Goal: Task Accomplishment & Management: Manage account settings

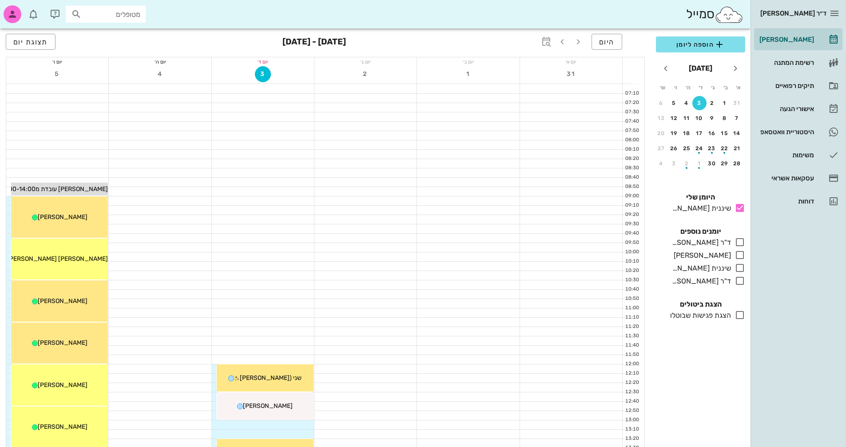
scroll to position [222, 0]
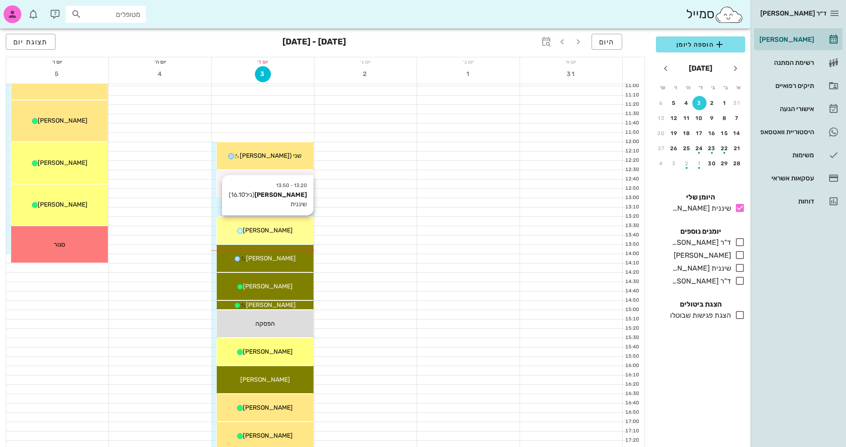
click at [293, 226] on div "[PERSON_NAME]" at bounding box center [265, 230] width 97 height 9
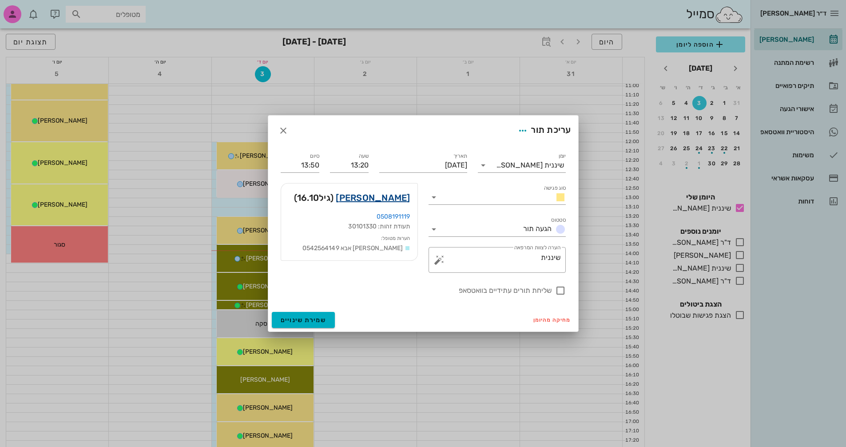
click at [401, 198] on link "[PERSON_NAME]" at bounding box center [373, 197] width 74 height 14
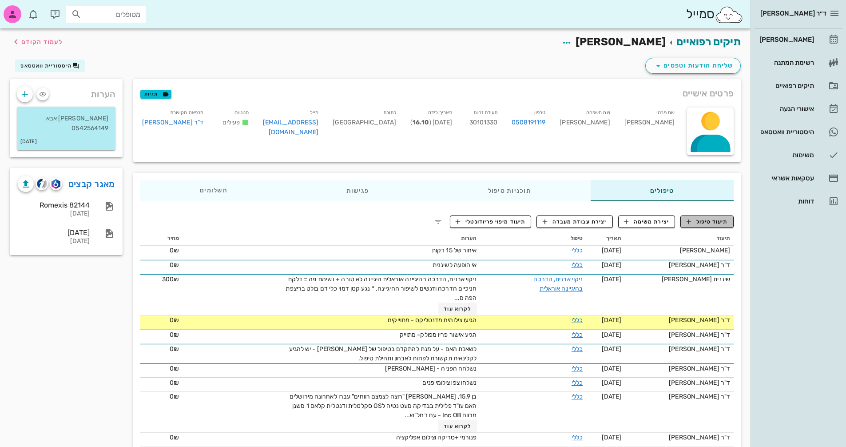
click at [714, 225] on span "תיעוד טיפול" at bounding box center [706, 222] width 41 height 8
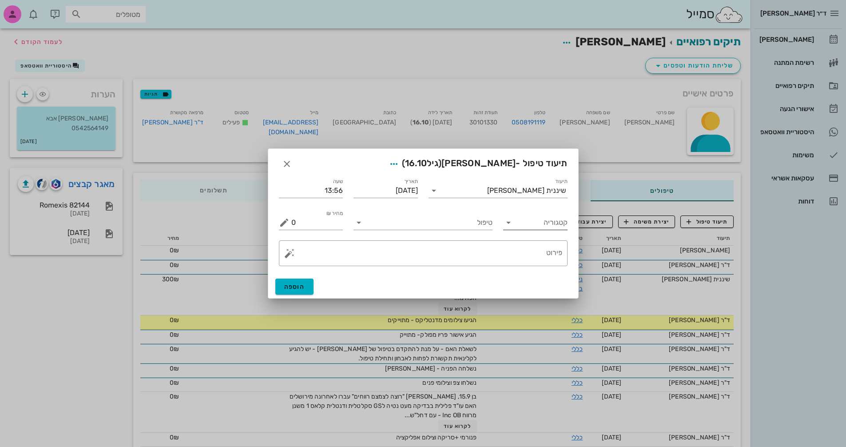
click at [513, 223] on icon at bounding box center [508, 222] width 11 height 11
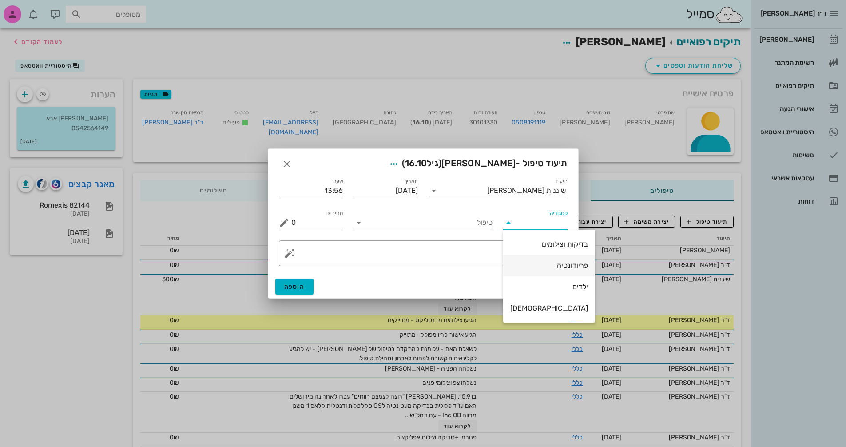
click at [544, 266] on div "פריודונטיה" at bounding box center [549, 265] width 78 height 8
type input "פריודונטיה"
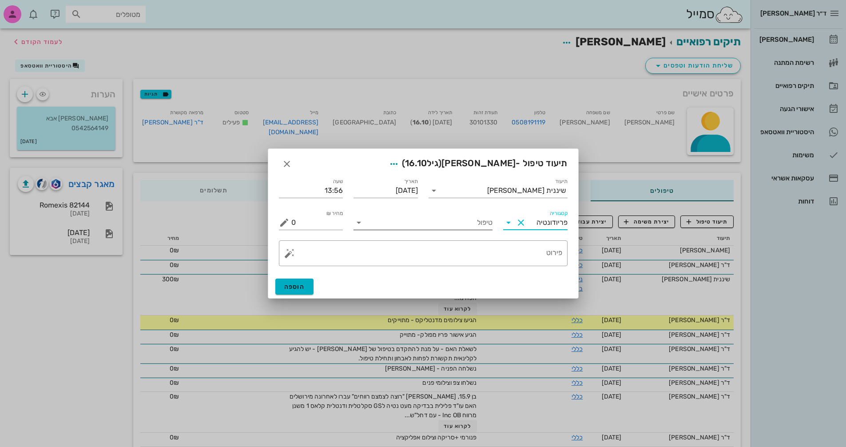
click at [356, 223] on icon at bounding box center [358, 222] width 11 height 11
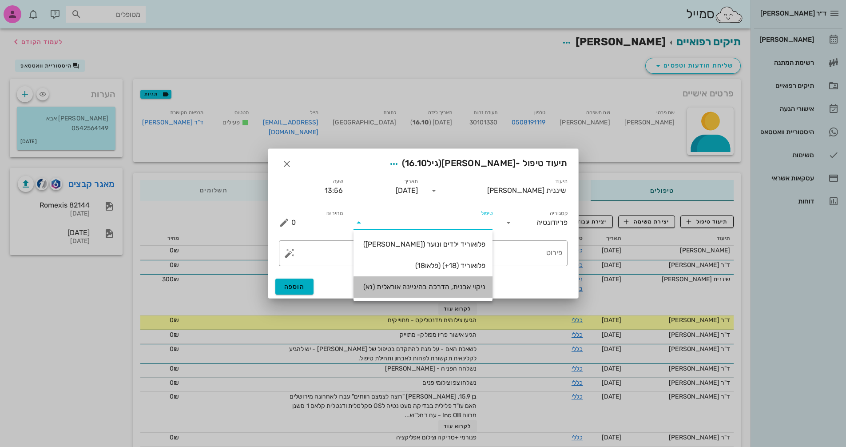
click at [453, 286] on div "ניקוי אבנית, הדרכה בהיגיינה אוראלית (נא)" at bounding box center [423, 286] width 125 height 8
type input "300"
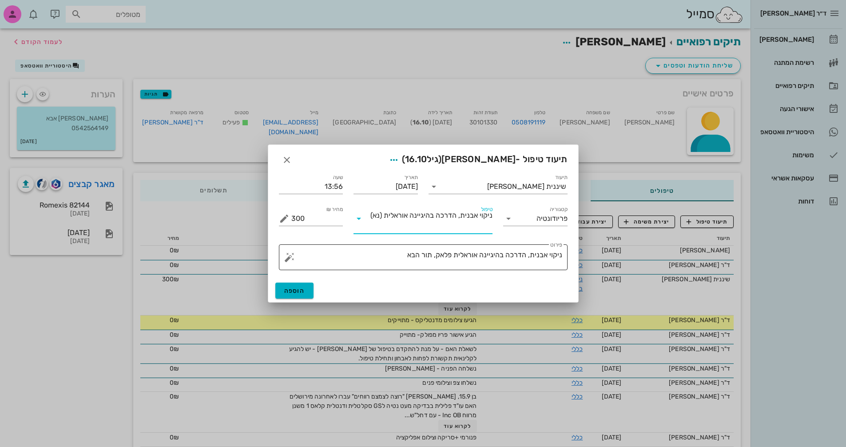
click at [387, 254] on textarea "ניקוי אבנית, הדרכה בהיגיינה אוראלית פלאק, תור הבא" at bounding box center [426, 259] width 271 height 21
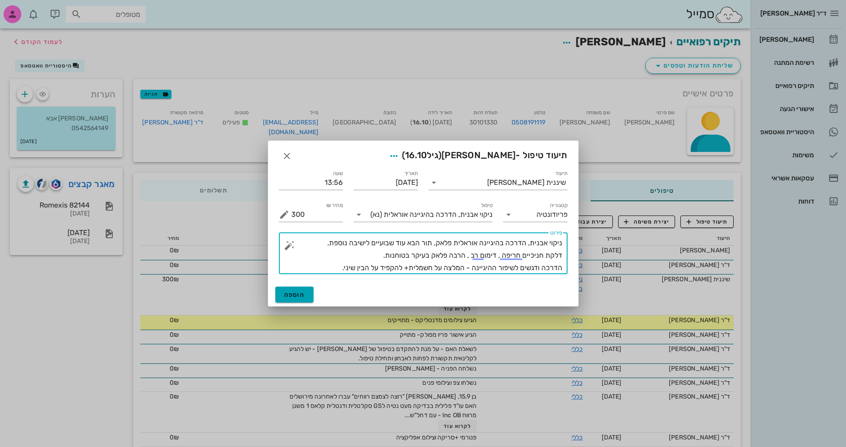
type textarea "ניקוי אבנית, הדרכה בהיגיינה אוראלית פלאק, תור הבא עוד שבועיים לישיבה נוספת. דלק…"
click at [290, 294] on span "הוספה" at bounding box center [294, 295] width 21 height 8
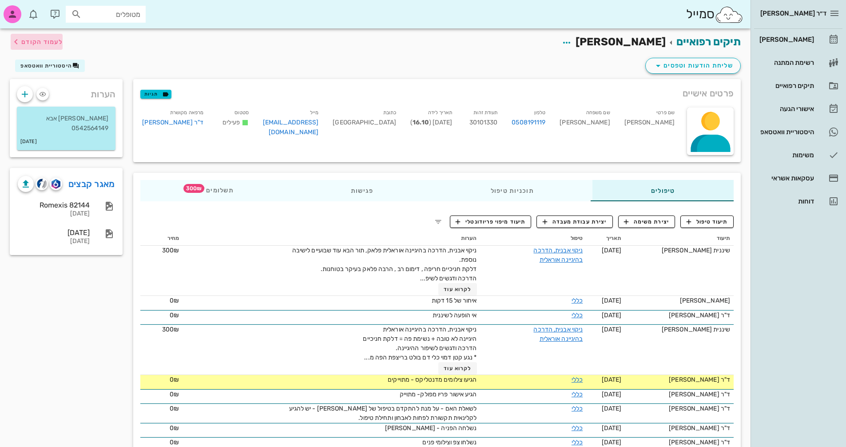
click at [36, 45] on span "לעמוד הקודם" at bounding box center [41, 42] width 41 height 8
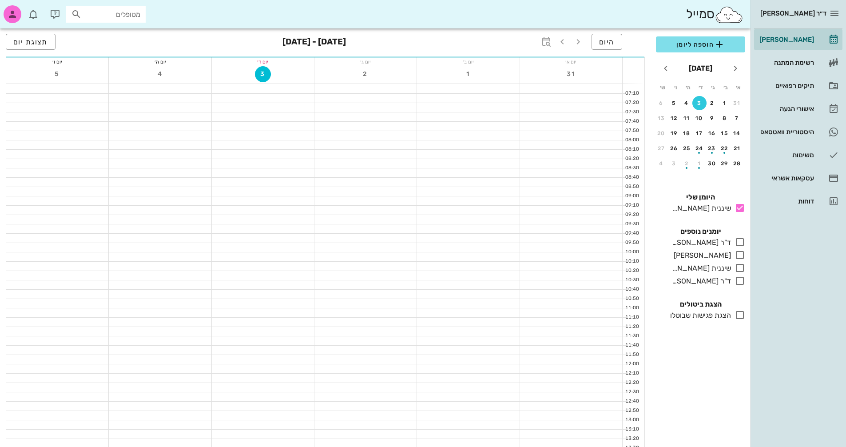
scroll to position [222, 0]
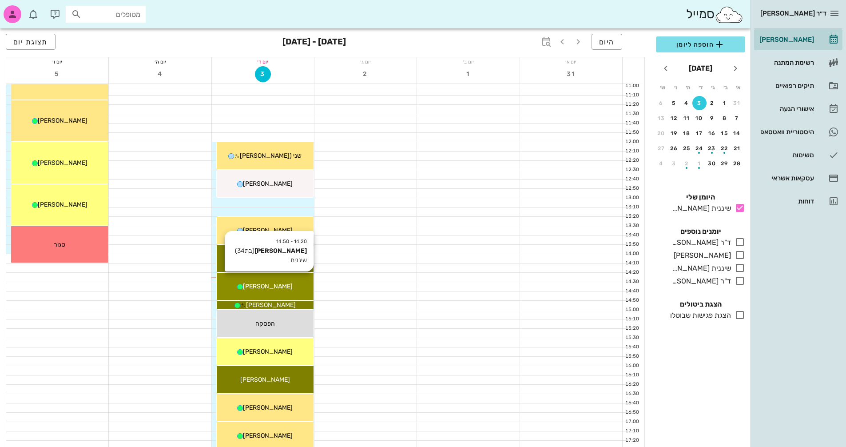
click at [307, 285] on div "[PERSON_NAME]" at bounding box center [265, 286] width 97 height 9
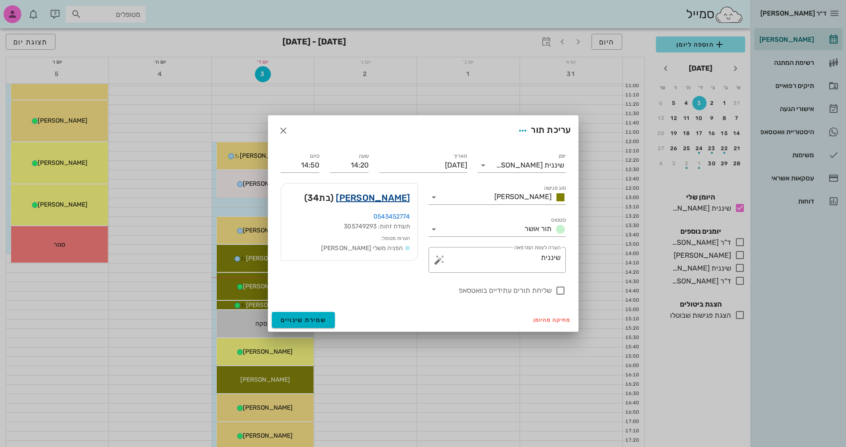
click at [384, 200] on link "[PERSON_NAME]" at bounding box center [373, 197] width 74 height 14
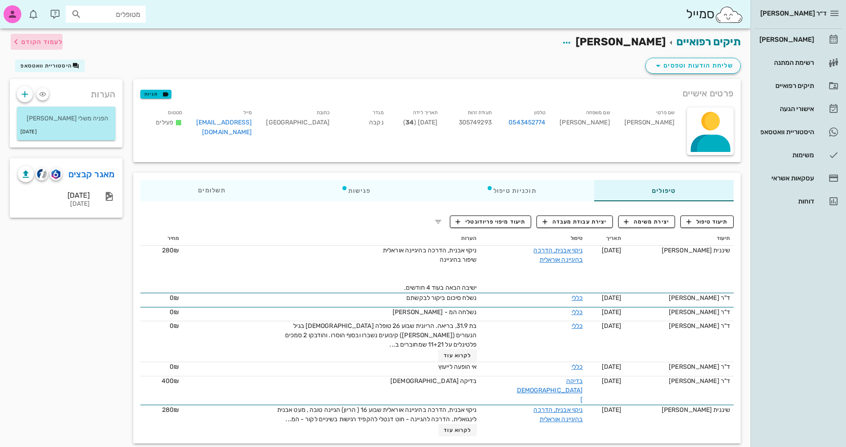
click at [43, 44] on span "לעמוד הקודם" at bounding box center [41, 42] width 41 height 8
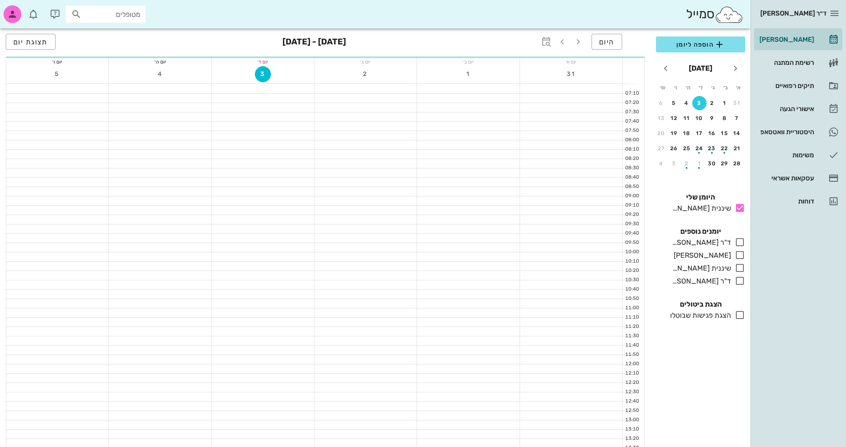
scroll to position [222, 0]
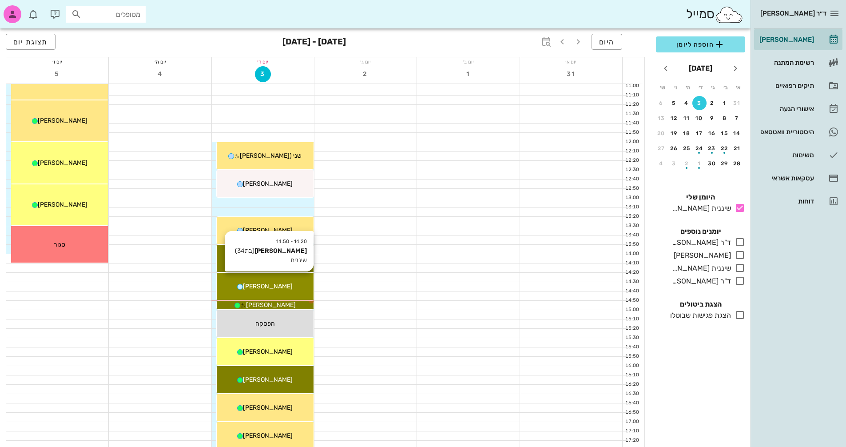
click at [286, 282] on span "[PERSON_NAME]" at bounding box center [268, 286] width 50 height 8
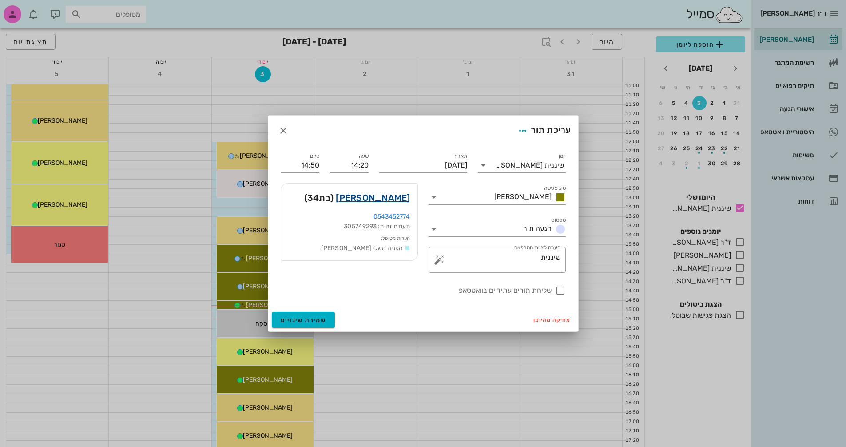
click at [387, 198] on link "[PERSON_NAME]" at bounding box center [373, 197] width 74 height 14
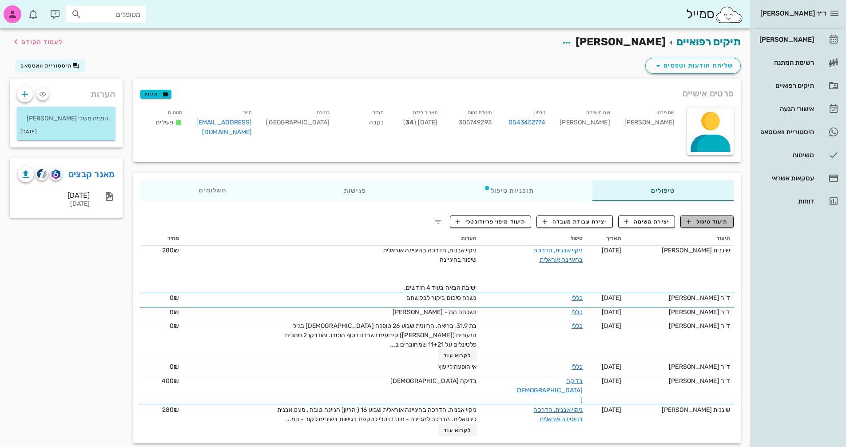
click at [718, 224] on span "תיעוד טיפול" at bounding box center [706, 222] width 41 height 8
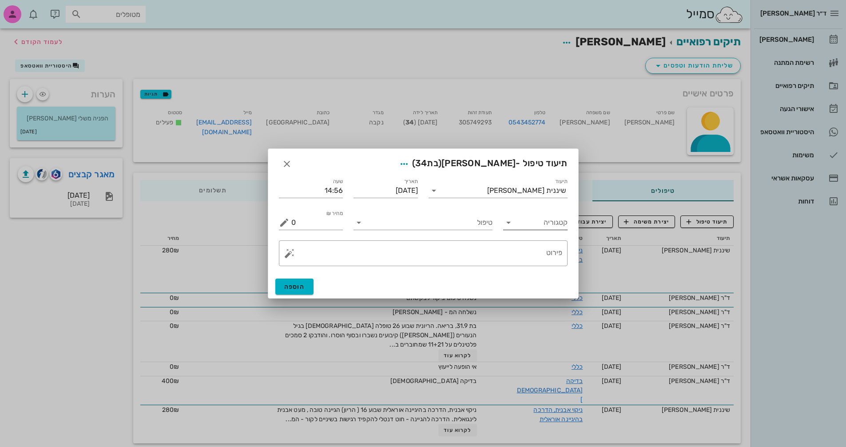
click at [534, 224] on input "קטגוריה" at bounding box center [542, 222] width 50 height 14
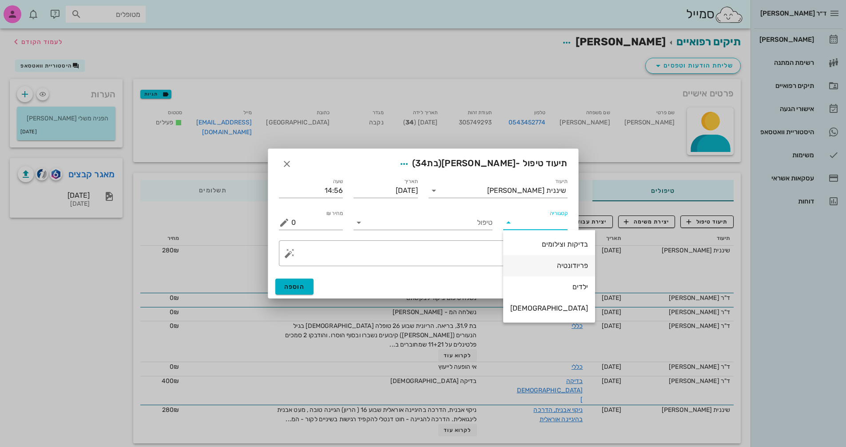
click at [540, 265] on div "פריודונטיה" at bounding box center [549, 265] width 78 height 8
type input "פריודונטיה"
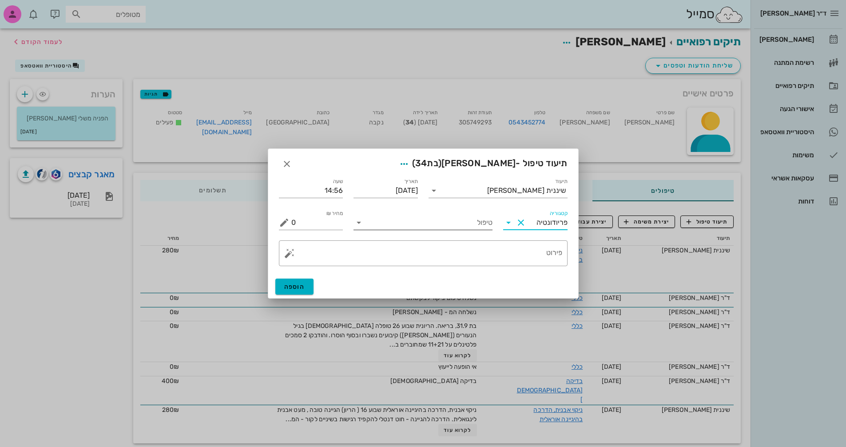
click at [442, 226] on input "טיפול" at bounding box center [429, 222] width 127 height 14
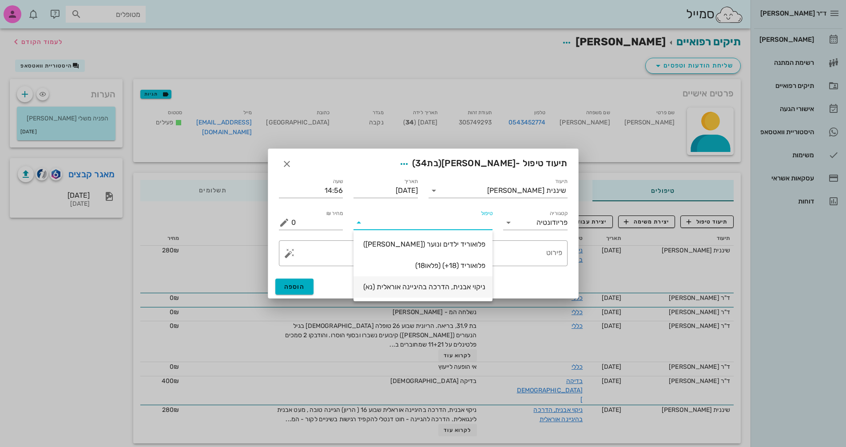
click at [433, 283] on div "ניקוי אבנית, הדרכה בהיגיינה אוראלית (נא)" at bounding box center [423, 286] width 125 height 8
type input "300"
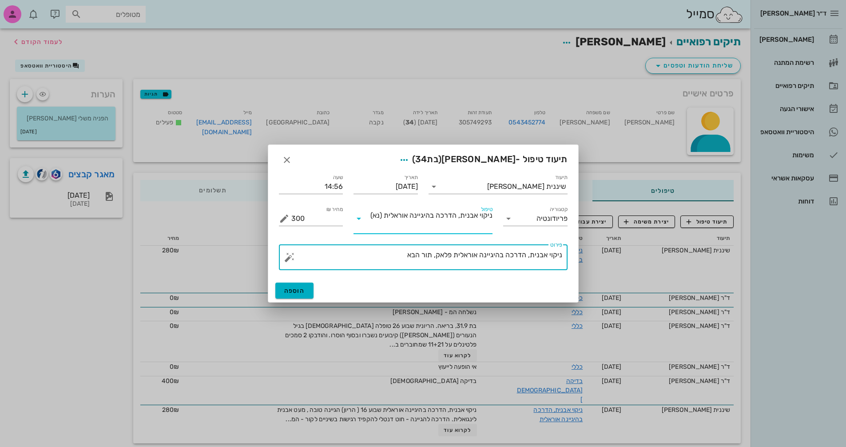
click at [397, 256] on textarea "ניקוי אבנית, הדרכה בהיגיינה אוראלית פלאק, תור הבא" at bounding box center [426, 259] width 271 height 21
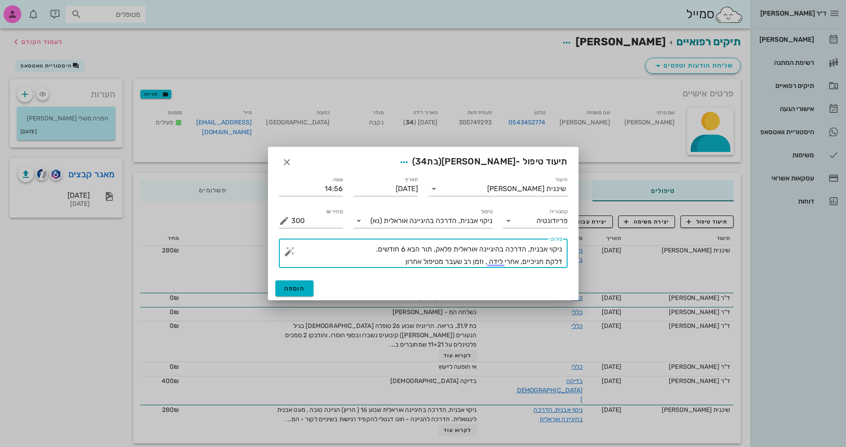
click at [422, 262] on textarea "ניקוי אבנית, הדרכה בהיגיינה אוראלית פלאק, תור הבא 6 חודשים. דלקת חניכיים, אחרי …" at bounding box center [426, 255] width 271 height 25
click at [371, 264] on textarea "ניקוי אבנית, הדרכה בהיגיינה אוראלית פלאק, תור הבא 6 חודשים. דלקת חניכיים, אחרי …" at bounding box center [426, 255] width 271 height 25
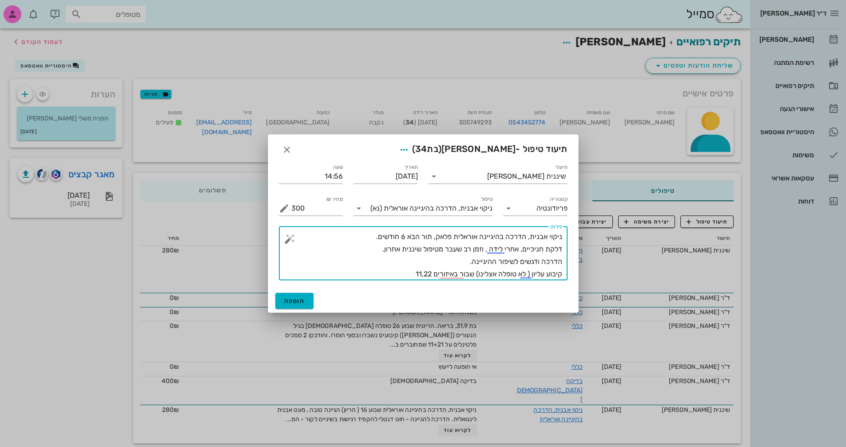
drag, startPoint x: 459, startPoint y: 273, endPoint x: 475, endPoint y: 273, distance: 15.5
click at [475, 273] on textarea "ניקוי אבנית, הדרכה בהיגיינה אוראלית פלאק, תור הבא 6 חודשים. דלקת חניכיים, אחרי …" at bounding box center [426, 255] width 271 height 50
click at [395, 274] on textarea "ניקוי אבנית, הדרכה בהיגיינה אוראלית פלאק, תור הבא 6 חודשים. דלקת חניכיים, אחרי …" at bounding box center [426, 255] width 271 height 50
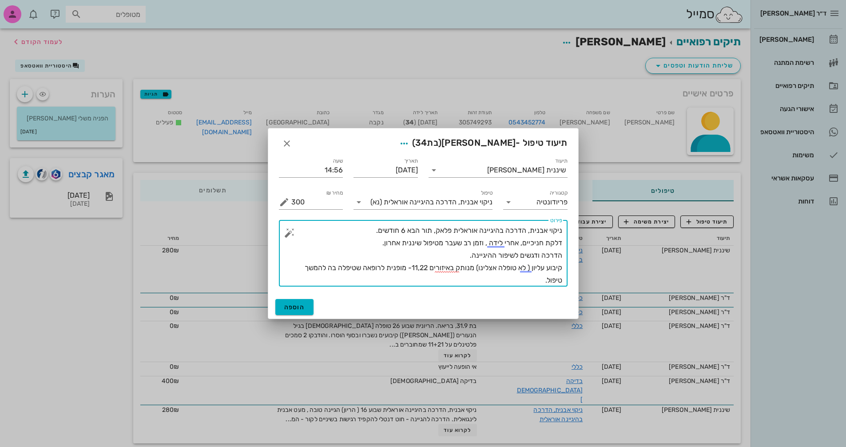
drag, startPoint x: 297, startPoint y: 265, endPoint x: 326, endPoint y: 266, distance: 29.8
click at [326, 266] on textarea "ניקוי אבנית, הדרכה בהיגיינה אוראלית פלאק, תור הבא 6 חודשים. דלקת חניכיים, אחרי …" at bounding box center [426, 255] width 271 height 62
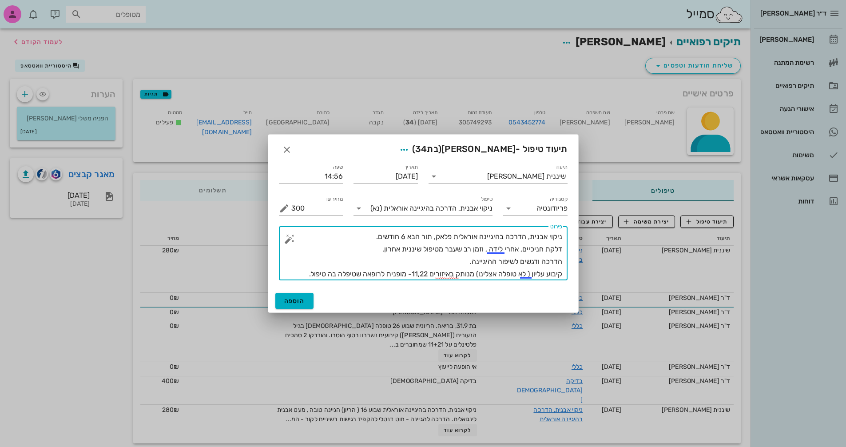
drag, startPoint x: 303, startPoint y: 272, endPoint x: 325, endPoint y: 272, distance: 21.8
click at [325, 272] on textarea "ניקוי אבנית, הדרכה בהיגיינה אוראלית פלאק, תור הבא 6 חודשים. דלקת חניכיים, אחרי …" at bounding box center [426, 255] width 271 height 50
click at [324, 272] on textarea "ניקוי אבנית, הדרכה בהיגיינה אוראלית פלאק, תור הבא 6 חודשים. דלקת חניכיים, אחרי …" at bounding box center [426, 255] width 271 height 50
type textarea "ניקוי אבנית, הדרכה בהיגיינה אוראלית פלאק, תור הבא 6 חודשים. דלקת חניכיים, אחרי …"
click at [298, 305] on button "הוספה" at bounding box center [294, 301] width 39 height 16
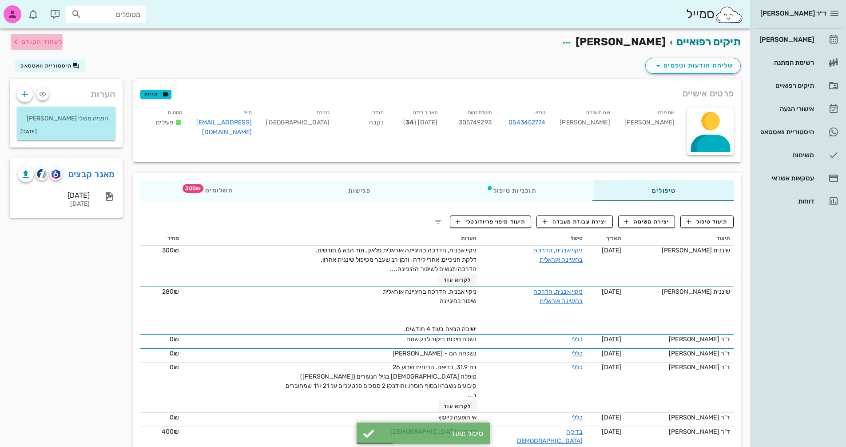
click at [38, 43] on span "לעמוד הקודם" at bounding box center [41, 42] width 41 height 8
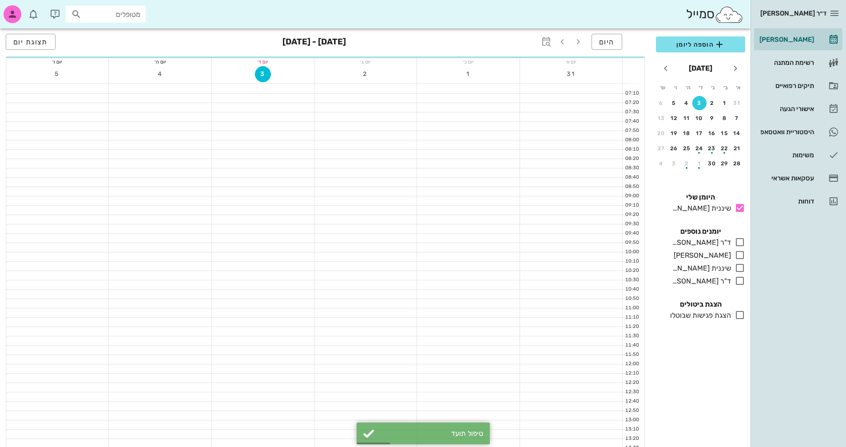
scroll to position [222, 0]
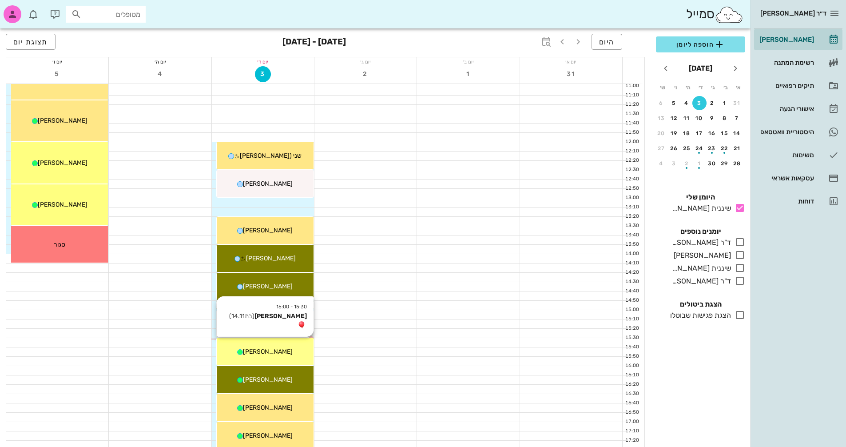
click at [295, 351] on div "[PERSON_NAME]" at bounding box center [265, 351] width 97 height 9
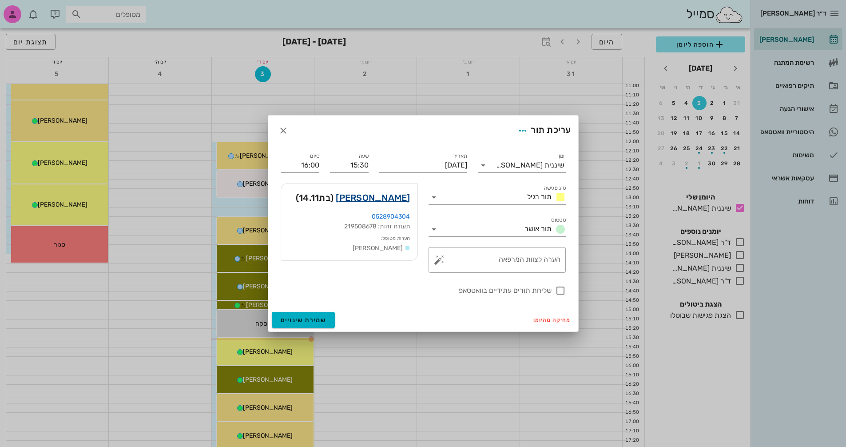
click at [394, 198] on link "[PERSON_NAME]" at bounding box center [373, 197] width 74 height 14
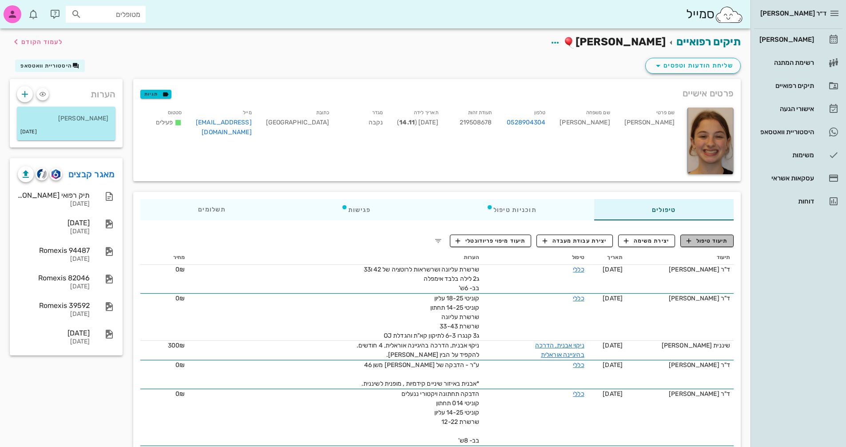
click at [711, 238] on span "תיעוד טיפול" at bounding box center [706, 241] width 41 height 8
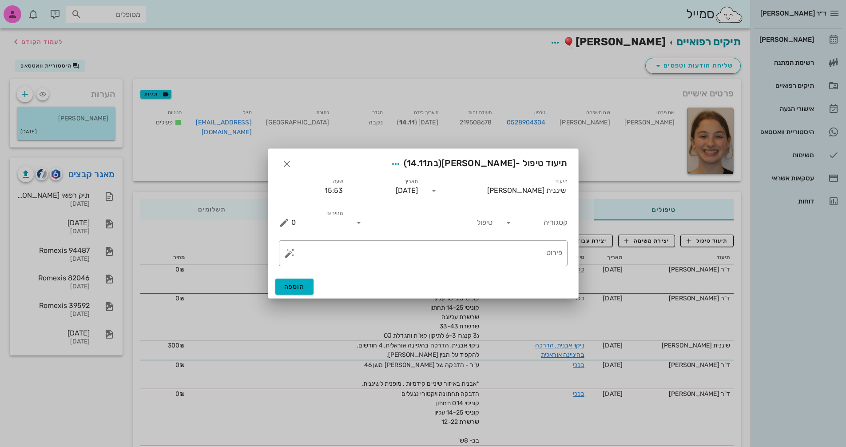
click at [509, 225] on icon at bounding box center [508, 222] width 11 height 11
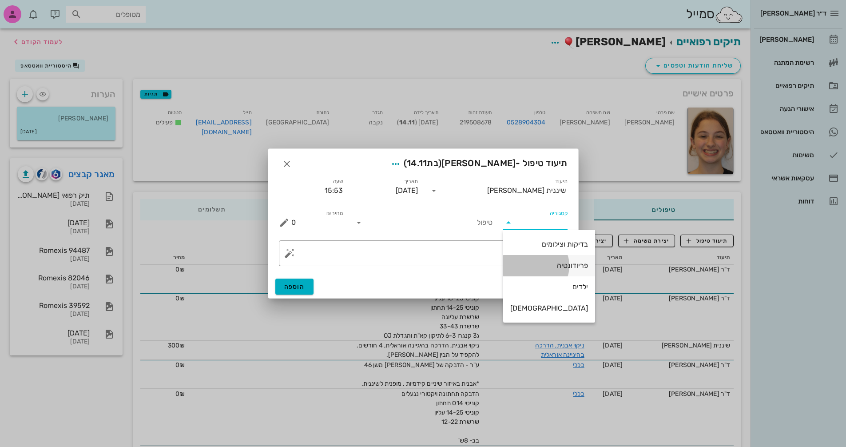
click at [536, 265] on div "פריודונטיה" at bounding box center [549, 265] width 78 height 8
type input "פריודונטיה"
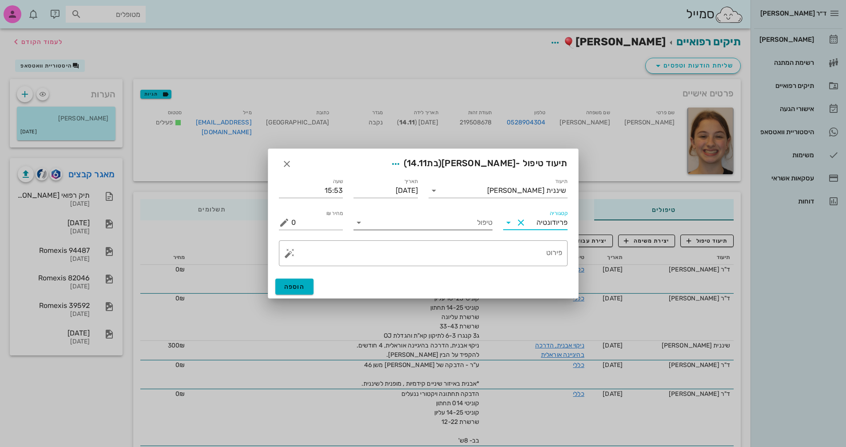
click at [420, 223] on input "טיפול" at bounding box center [429, 222] width 127 height 14
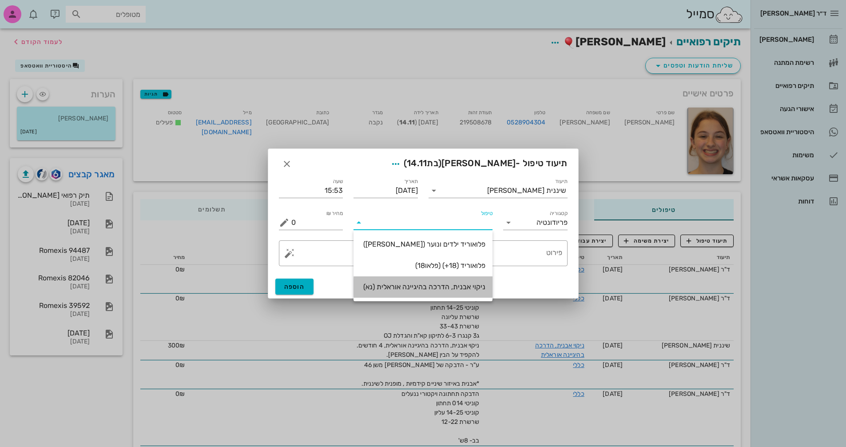
click at [444, 287] on div "ניקוי אבנית, הדרכה בהיגיינה אוראלית (נא)" at bounding box center [423, 286] width 125 height 8
type input "300"
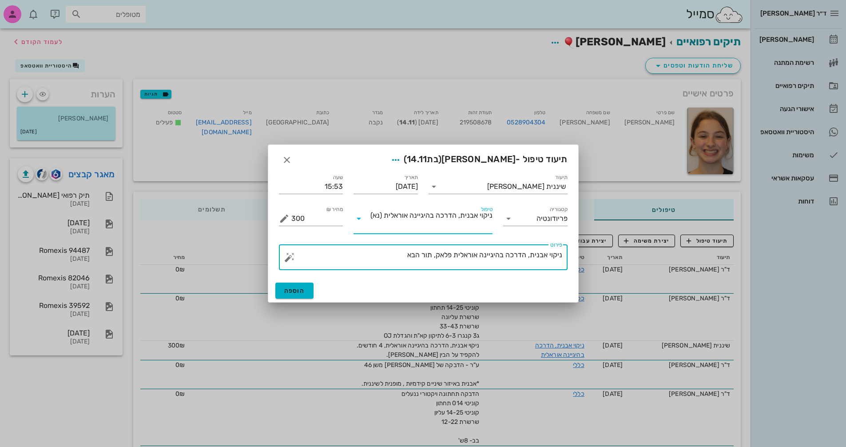
click at [389, 254] on textarea "ניקוי אבנית, הדרכה בהיגיינה אוראלית פלאק, תור הבא" at bounding box center [426, 259] width 271 height 21
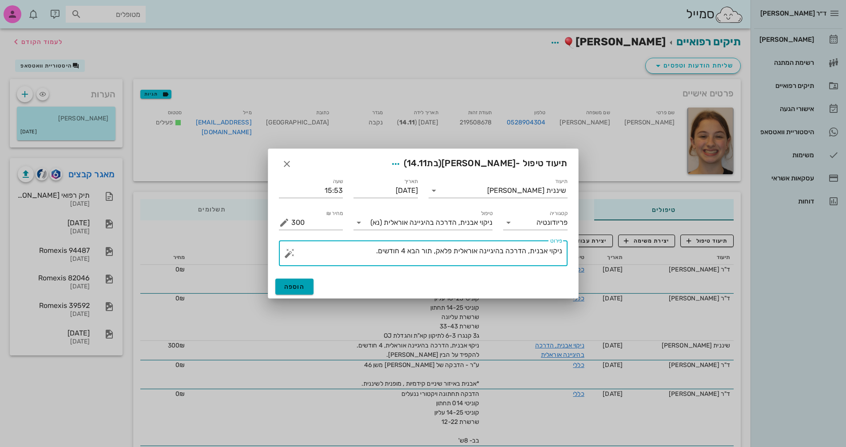
type textarea "ניקוי אבנית, הדרכה בהיגיינה אוראלית פלאק, תור הבא 4 חודשים."
click at [297, 286] on span "הוספה" at bounding box center [294, 287] width 21 height 8
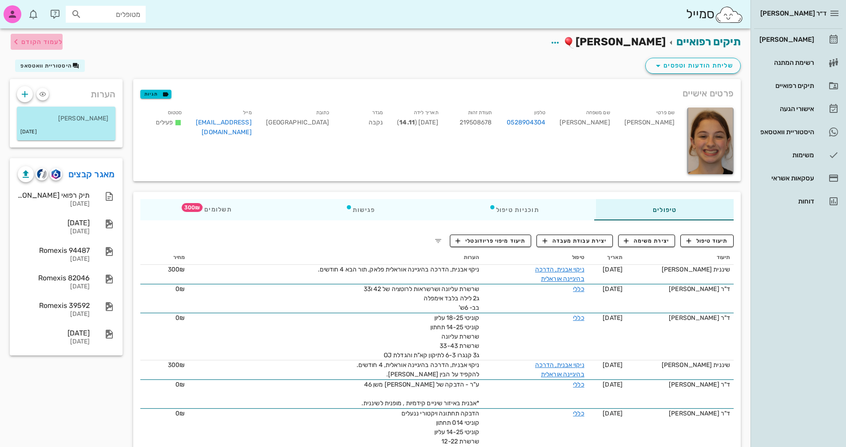
click at [29, 43] on span "לעמוד הקודם" at bounding box center [41, 42] width 41 height 8
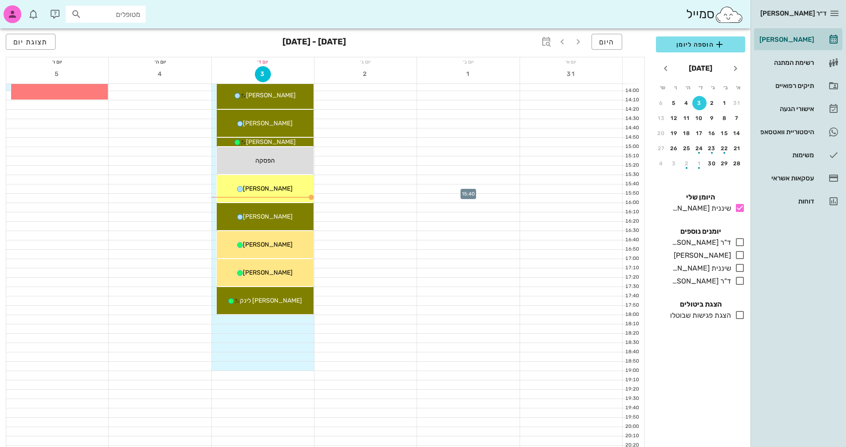
scroll to position [400, 0]
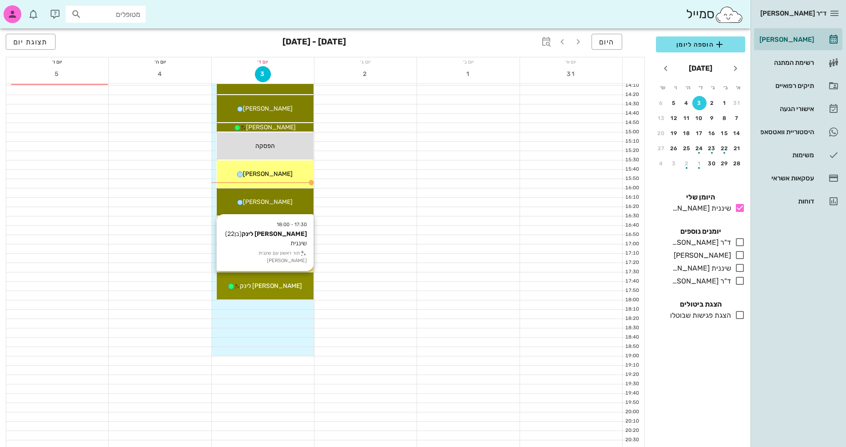
click at [292, 294] on div "17:30 - 18:00 [PERSON_NAME] לינק (בן 22 ) שיננית תור ראשון עם שיננית [PERSON_NA…" at bounding box center [265, 285] width 97 height 27
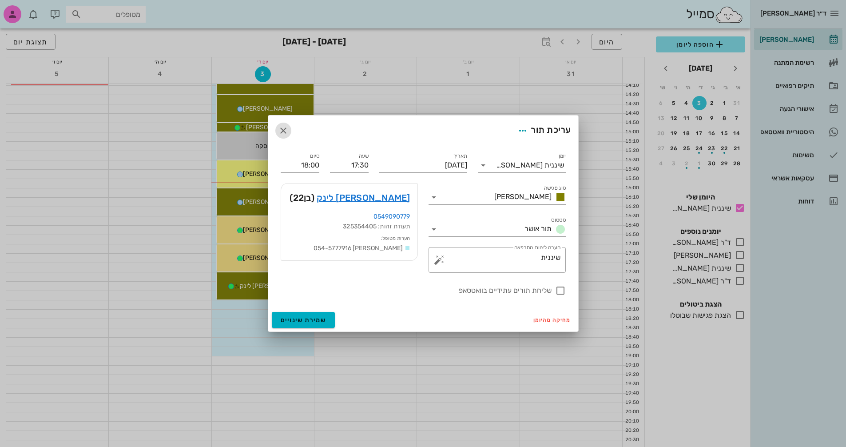
click at [284, 131] on icon "button" at bounding box center [283, 130] width 11 height 11
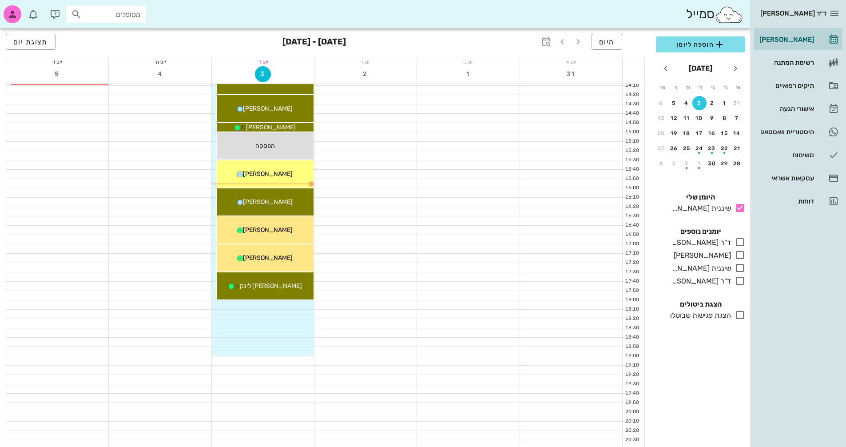
click at [698, 99] on button "3" at bounding box center [699, 103] width 14 height 14
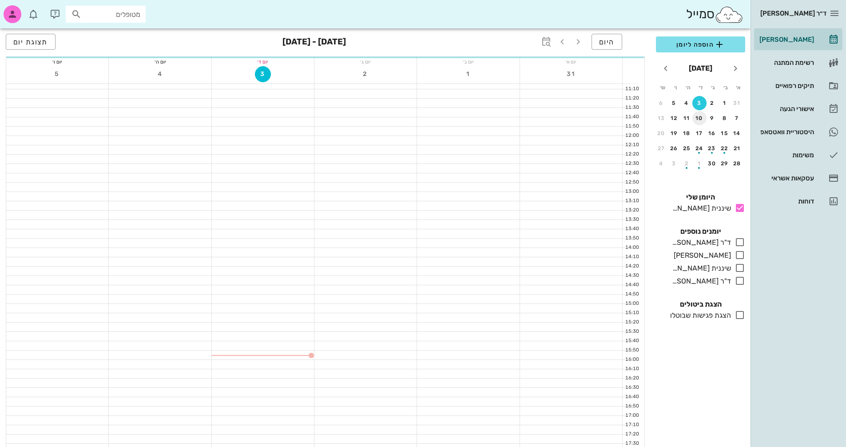
scroll to position [222, 0]
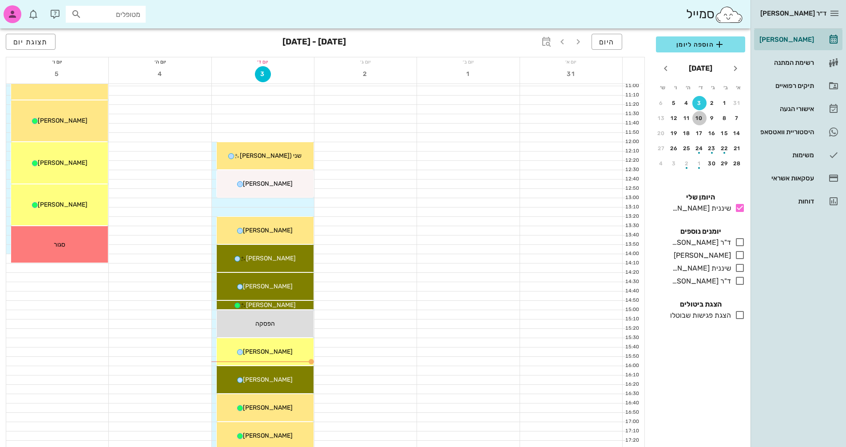
click at [699, 116] on div "10" at bounding box center [699, 118] width 14 height 6
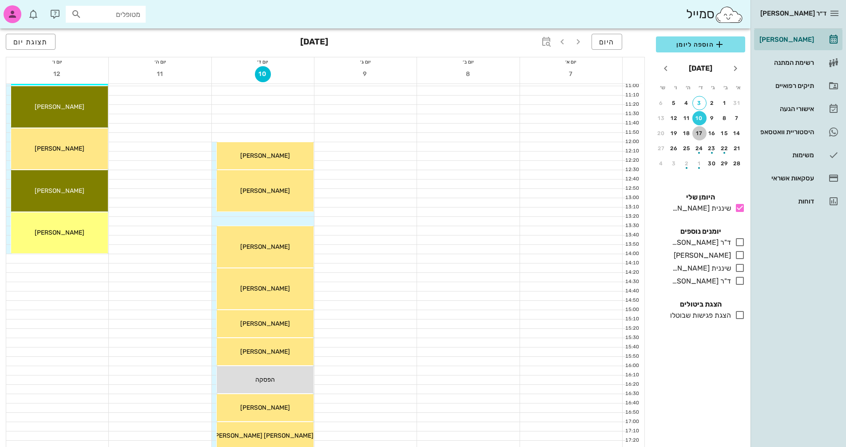
click at [700, 132] on div "17" at bounding box center [699, 133] width 14 height 6
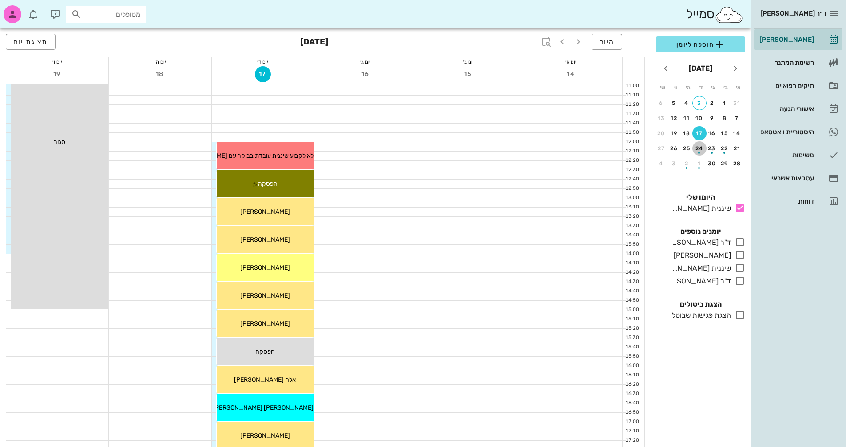
click at [699, 146] on div "24" at bounding box center [699, 148] width 14 height 6
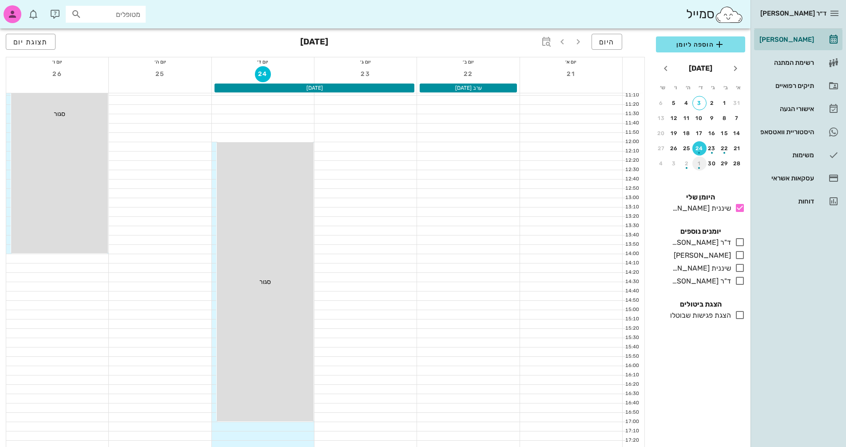
click at [699, 167] on div "button" at bounding box center [699, 168] width 2 height 2
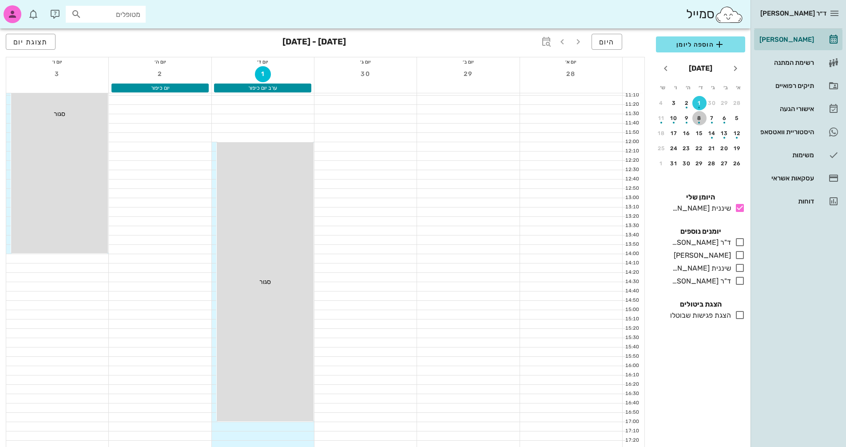
click at [698, 121] on div "button" at bounding box center [699, 120] width 14 height 5
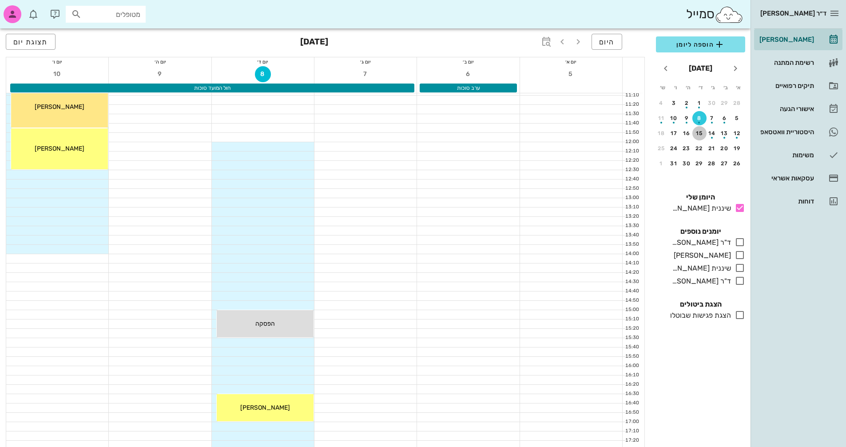
click at [698, 134] on div "15" at bounding box center [699, 133] width 14 height 6
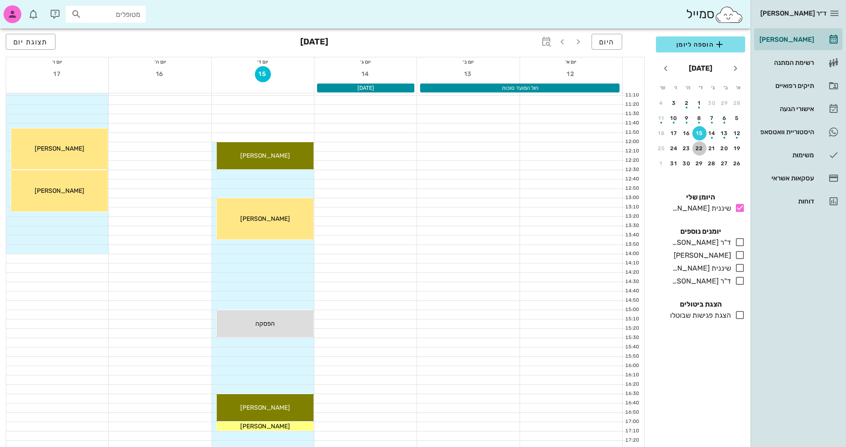
click at [698, 146] on div "22" at bounding box center [699, 148] width 14 height 6
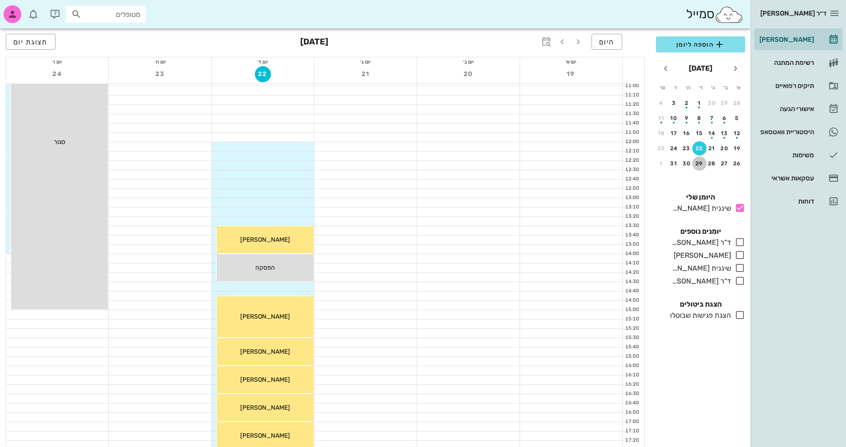
click at [698, 165] on div "29" at bounding box center [699, 163] width 14 height 6
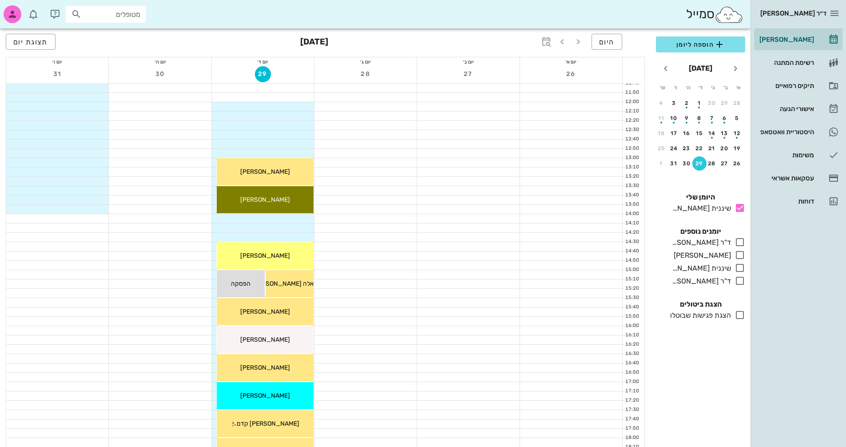
scroll to position [243, 0]
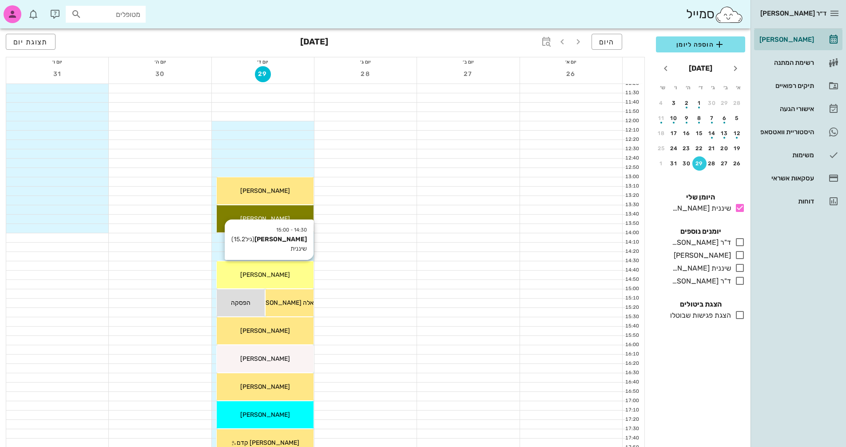
click at [291, 276] on div "[PERSON_NAME]" at bounding box center [265, 274] width 97 height 9
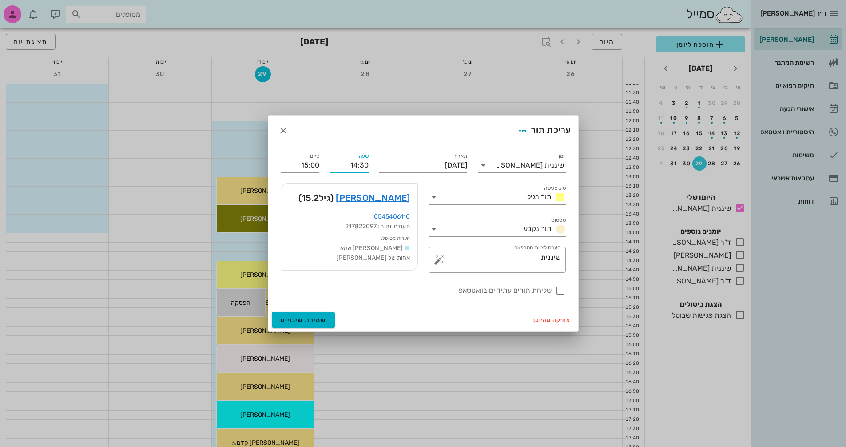
drag, startPoint x: 359, startPoint y: 163, endPoint x: 368, endPoint y: 163, distance: 8.9
click at [368, 163] on input "14:30" at bounding box center [349, 165] width 39 height 14
type input "14:00"
type input "14:30"
click at [348, 286] on label "שליחת תורים עתידיים בוואטסאפ" at bounding box center [416, 290] width 271 height 9
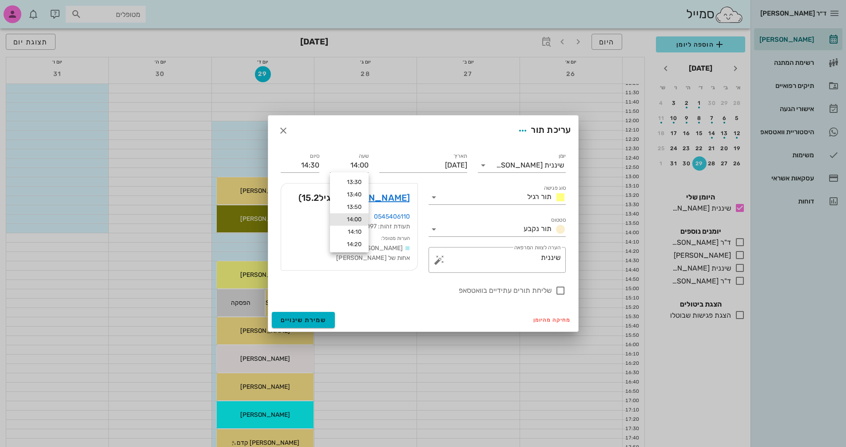
checkbox input "true"
click at [309, 320] on span "שמירת שינויים" at bounding box center [304, 320] width 46 height 8
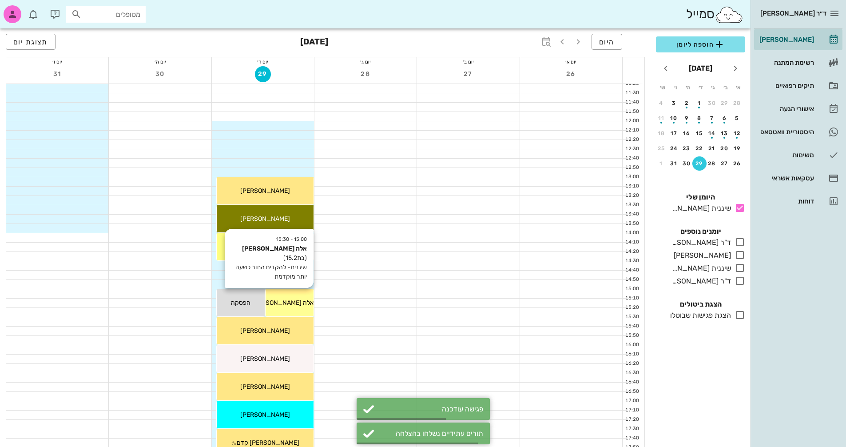
click at [301, 297] on div "15:00 - 15:30 אלה [PERSON_NAME] (בת 15.2 ) שיננית- להקדים התור לשעה יותר מוקדמת…" at bounding box center [290, 302] width 48 height 27
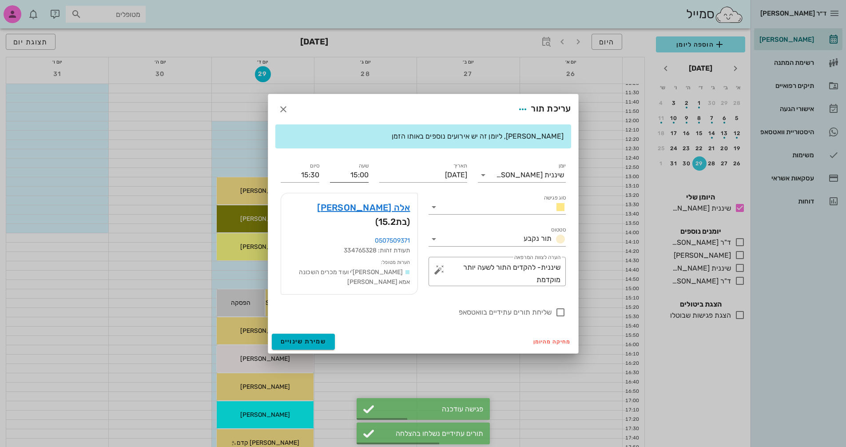
click at [350, 179] on input "15:00" at bounding box center [349, 175] width 39 height 14
click at [359, 192] on div "14:30" at bounding box center [349, 195] width 24 height 7
type input "14:30"
type input "15:00"
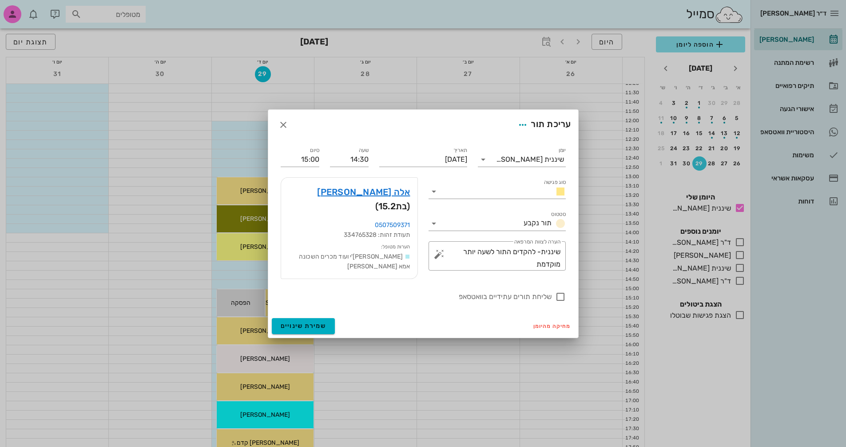
click at [357, 317] on div "מחיקה מהיומן שמירת שינויים" at bounding box center [423, 325] width 310 height 23
click at [309, 322] on span "שמירת שינויים" at bounding box center [304, 326] width 46 height 8
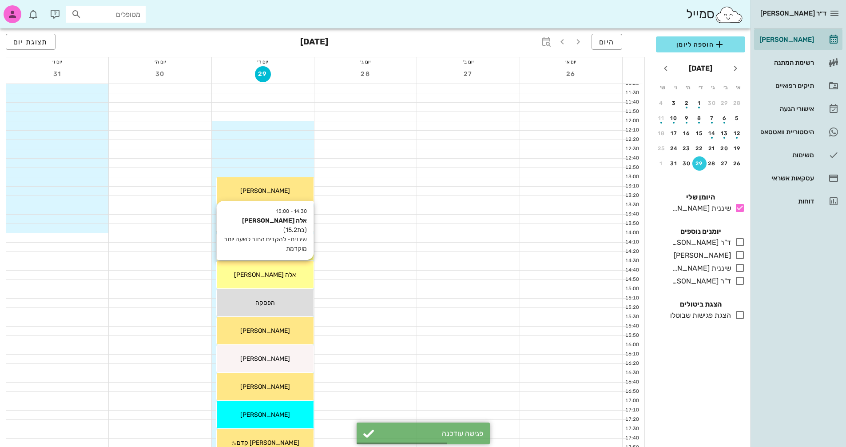
click at [285, 278] on div "אלה [PERSON_NAME]" at bounding box center [265, 274] width 97 height 9
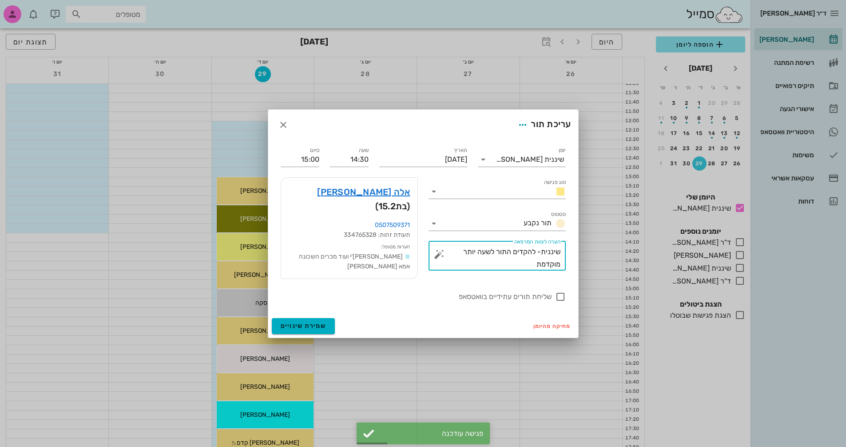
drag, startPoint x: 528, startPoint y: 270, endPoint x: 569, endPoint y: 268, distance: 40.9
click at [567, 268] on div "​ הערה לצוות המרפאה שיננית- להקדים התור לשעה יותר מוקדמת" at bounding box center [497, 256] width 148 height 40
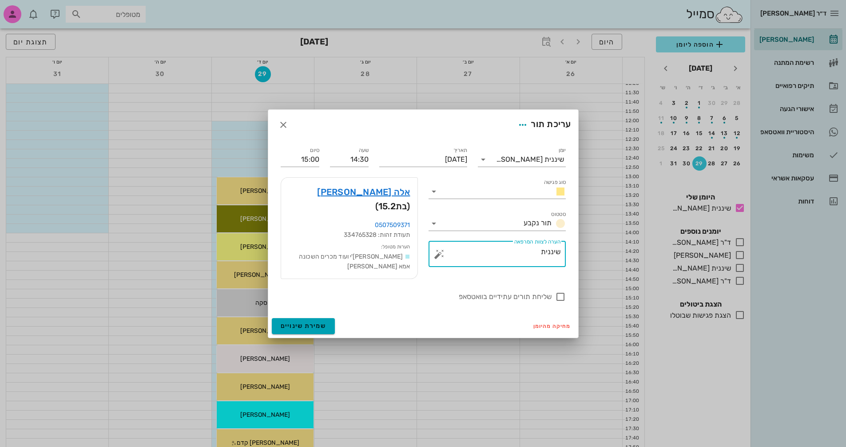
type textarea "שיננית"
click at [320, 322] on span "שמירת שינויים" at bounding box center [304, 326] width 46 height 8
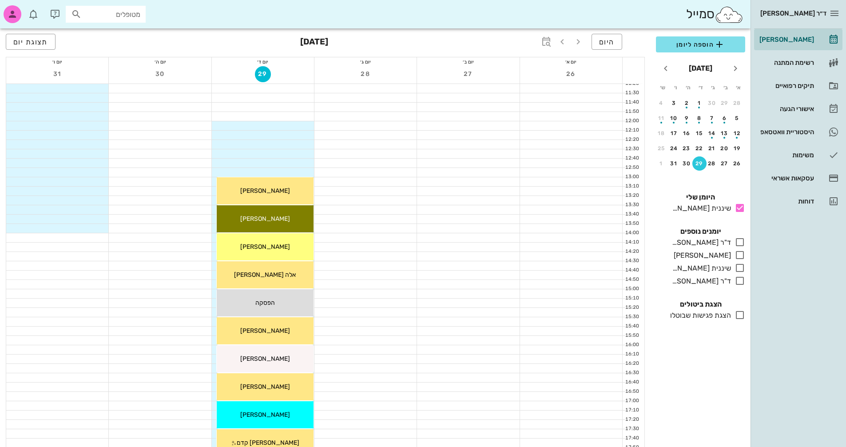
click at [701, 164] on div "29" at bounding box center [699, 163] width 14 height 6
click at [665, 67] on icon "חודש הבא" at bounding box center [665, 68] width 11 height 11
click at [698, 118] on div "5" at bounding box center [699, 118] width 14 height 6
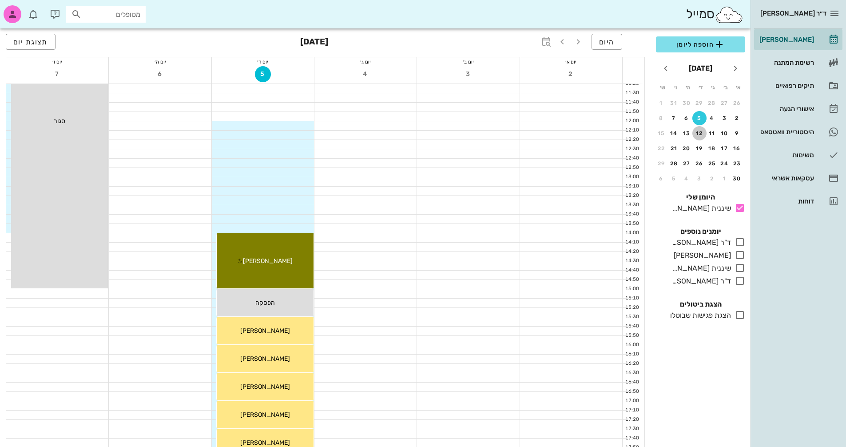
click at [699, 133] on div "12" at bounding box center [699, 133] width 14 height 6
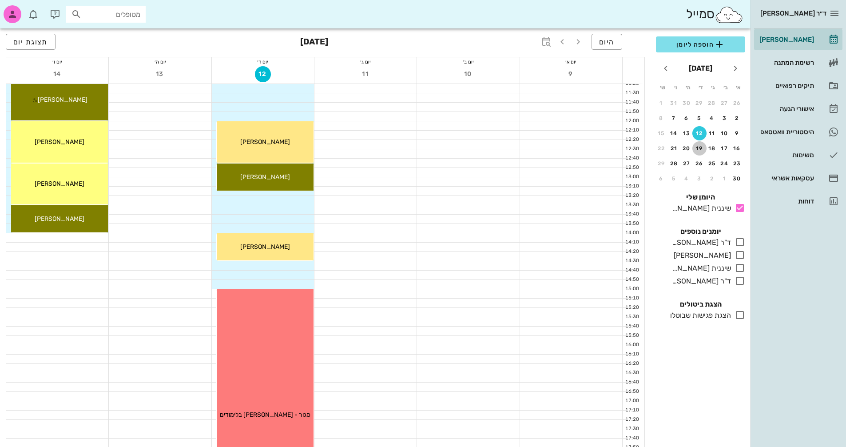
click at [699, 148] on div "19" at bounding box center [699, 148] width 14 height 6
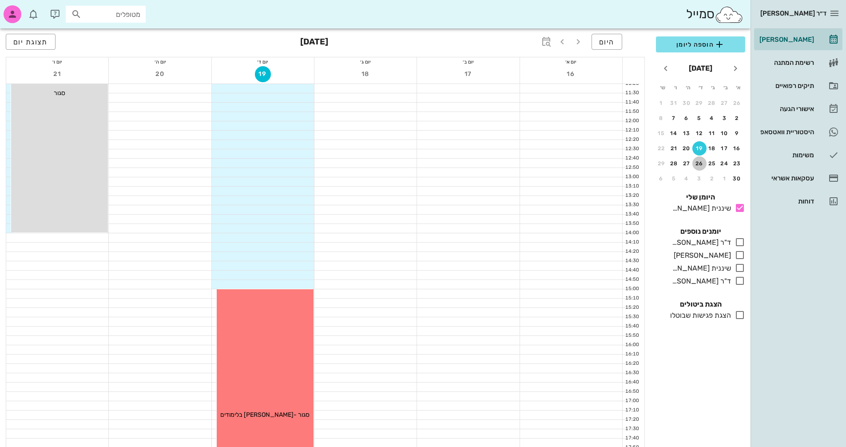
click at [696, 164] on div "26" at bounding box center [699, 163] width 14 height 6
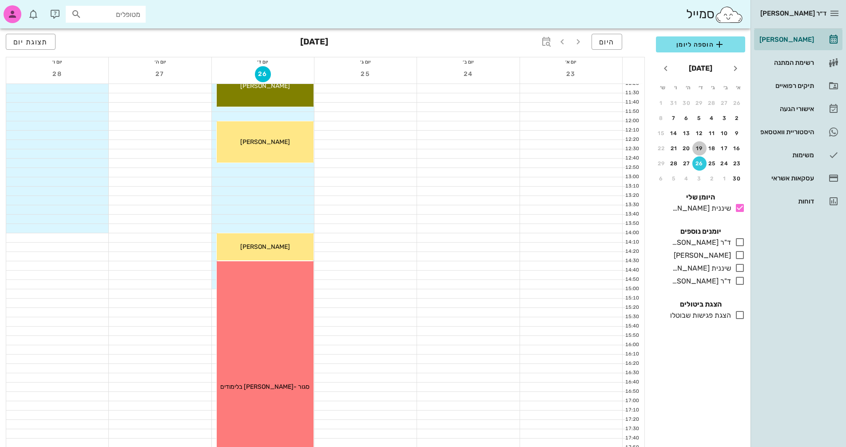
click at [699, 147] on div "19" at bounding box center [699, 148] width 14 height 6
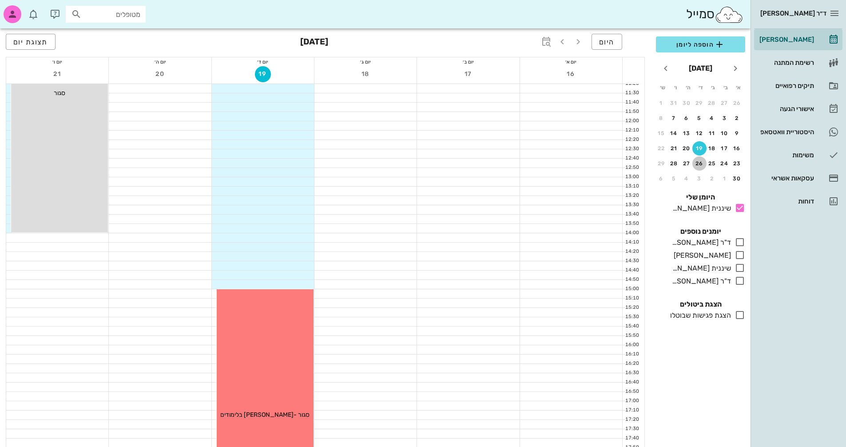
click at [698, 162] on div "26" at bounding box center [699, 163] width 14 height 6
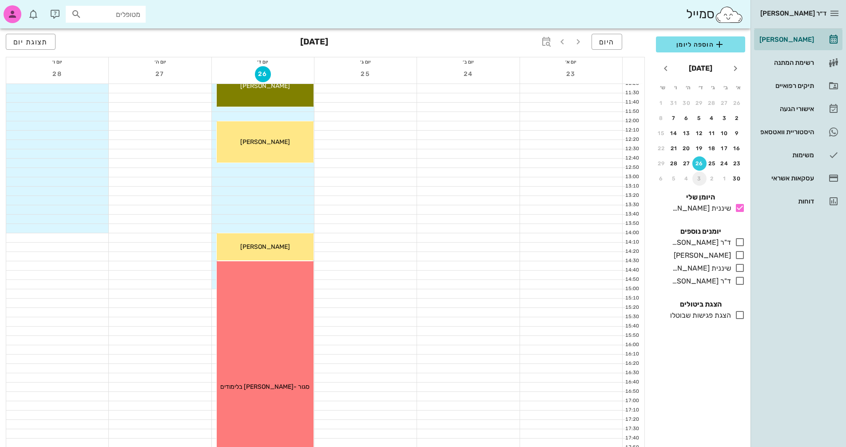
click at [698, 176] on div "3" at bounding box center [699, 178] width 14 height 6
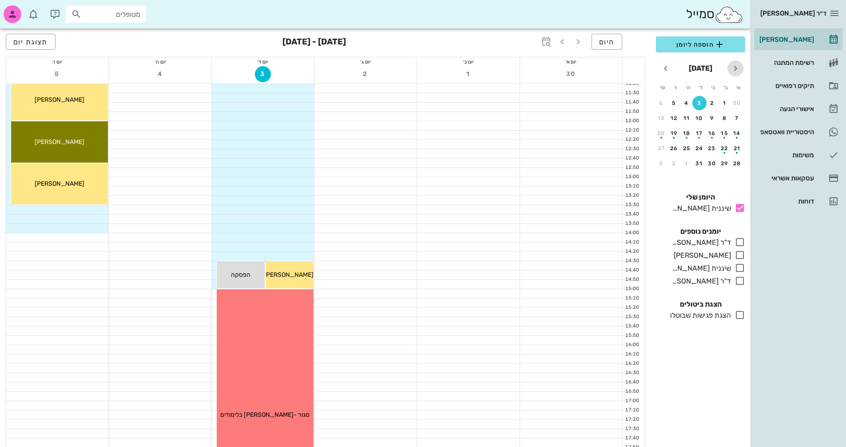
click at [738, 67] on icon "חודש שעבר" at bounding box center [735, 68] width 11 height 11
click at [699, 163] on div "26" at bounding box center [699, 163] width 14 height 6
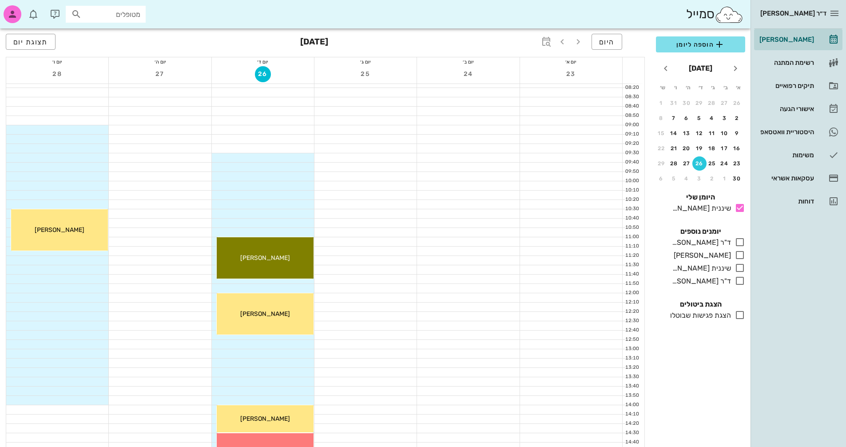
scroll to position [65, 0]
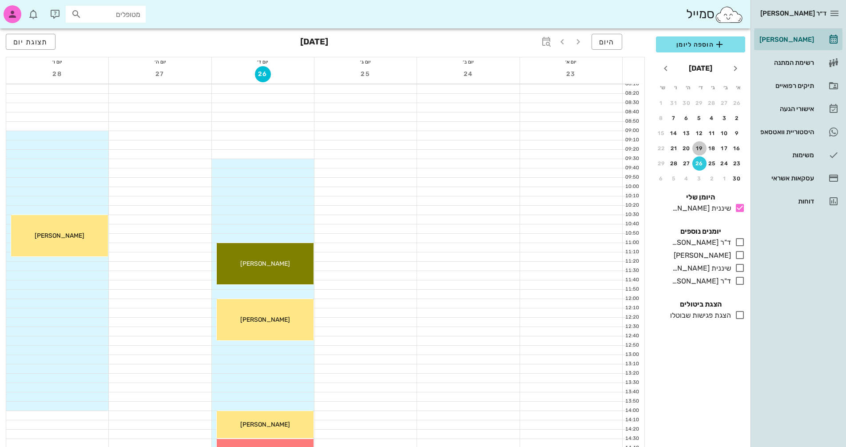
click at [698, 147] on div "19" at bounding box center [699, 148] width 14 height 6
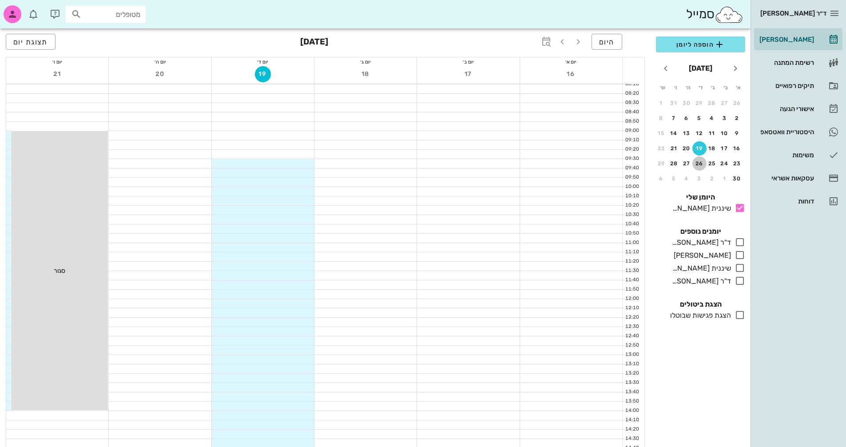
click at [698, 163] on div "26" at bounding box center [699, 163] width 14 height 6
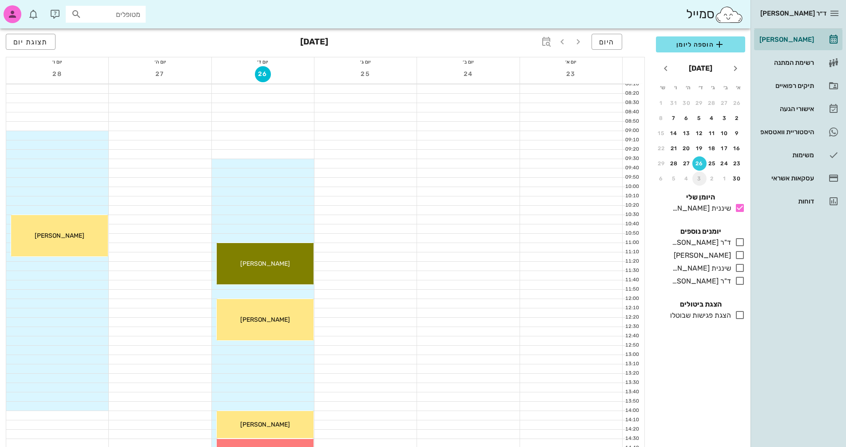
click at [699, 178] on div "3" at bounding box center [699, 178] width 14 height 6
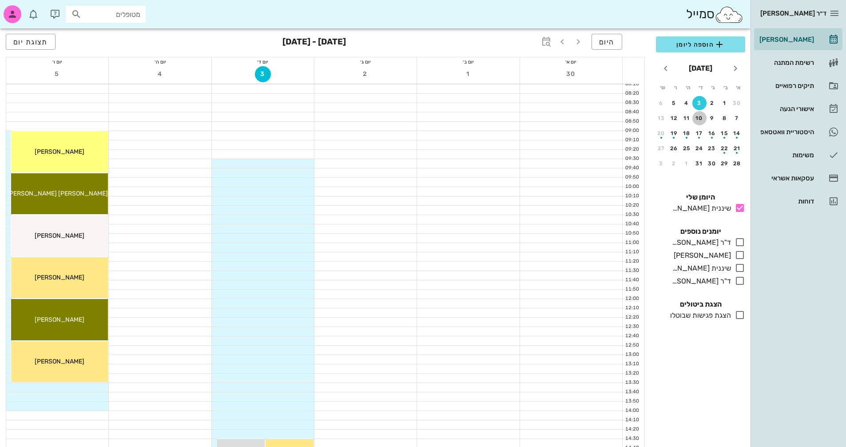
click at [700, 116] on div "10" at bounding box center [699, 118] width 14 height 6
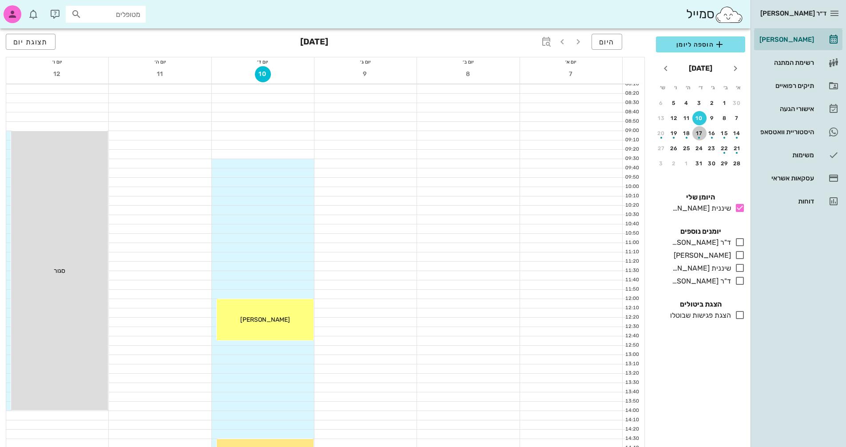
click at [699, 135] on div "button" at bounding box center [699, 135] width 14 height 5
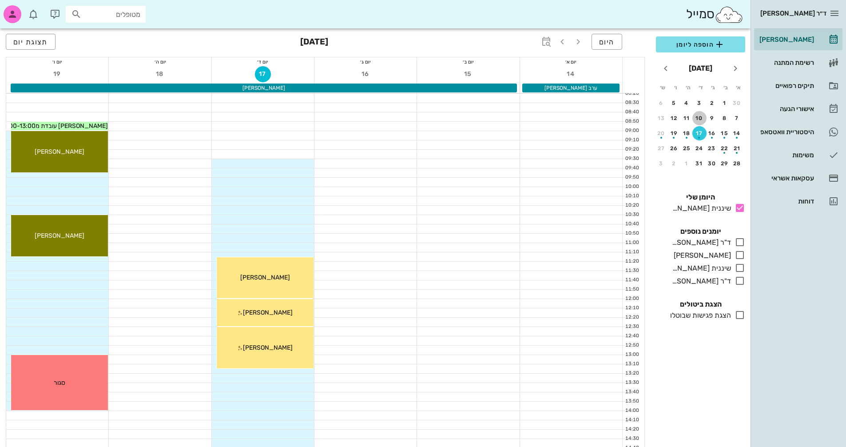
click at [699, 118] on div "10" at bounding box center [699, 118] width 14 height 6
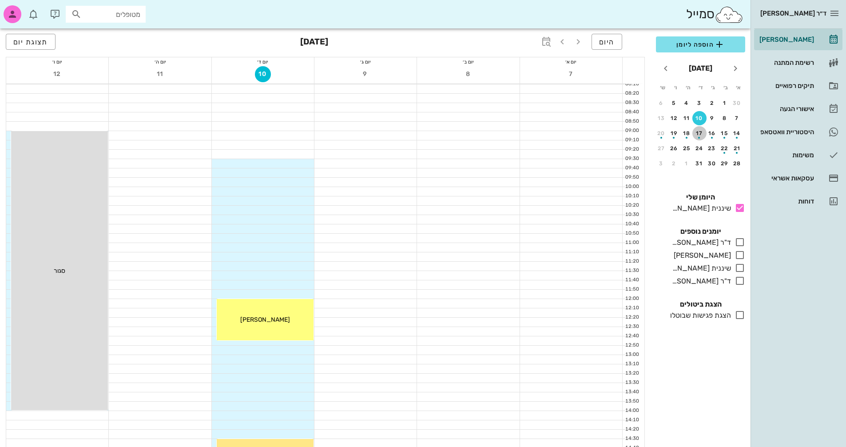
click at [698, 131] on div "17" at bounding box center [699, 133] width 14 height 6
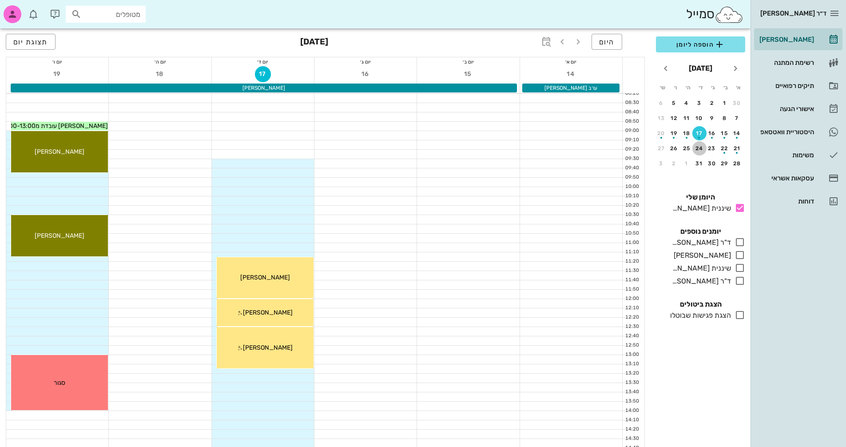
click at [697, 147] on div "24" at bounding box center [699, 148] width 14 height 6
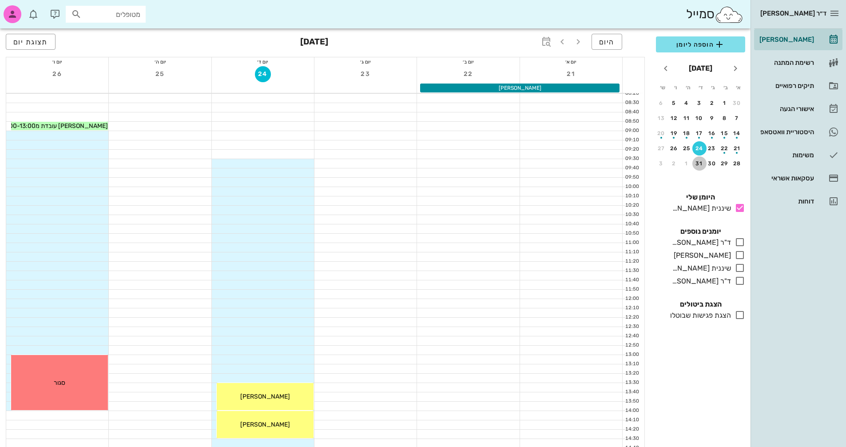
click at [697, 161] on div "31" at bounding box center [699, 163] width 14 height 6
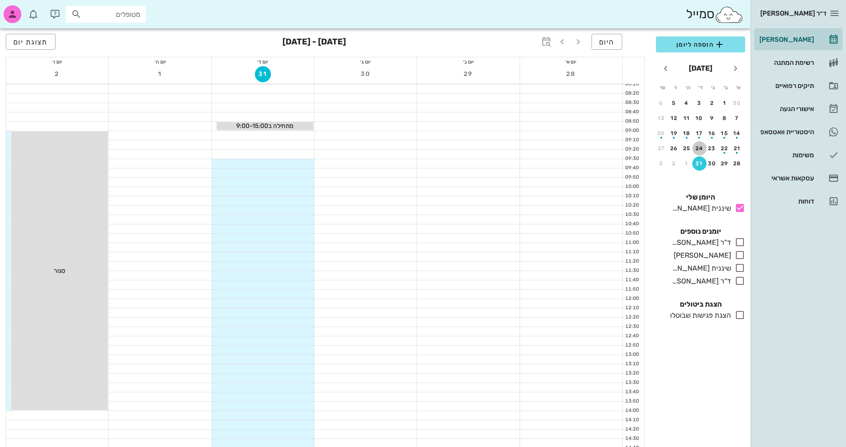
click at [697, 148] on div "24" at bounding box center [699, 148] width 14 height 6
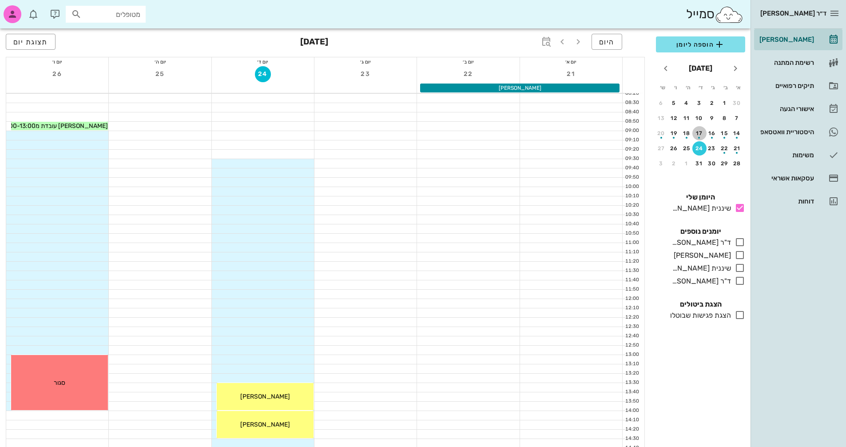
click at [698, 135] on div "button" at bounding box center [699, 135] width 14 height 5
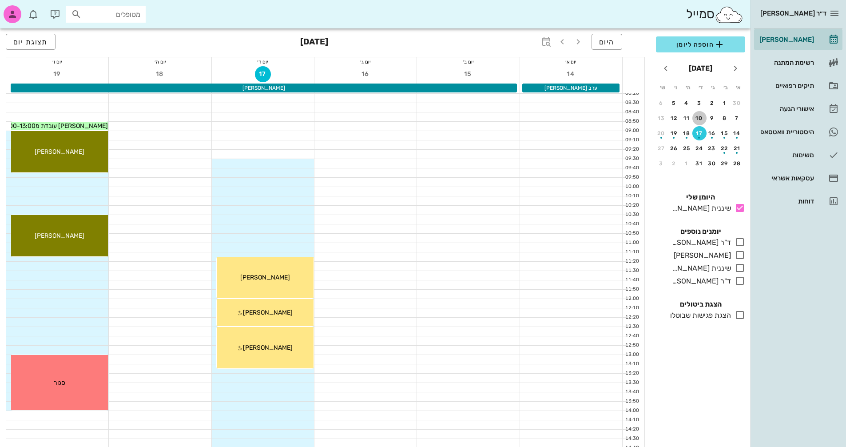
click at [698, 119] on div "10" at bounding box center [699, 118] width 14 height 6
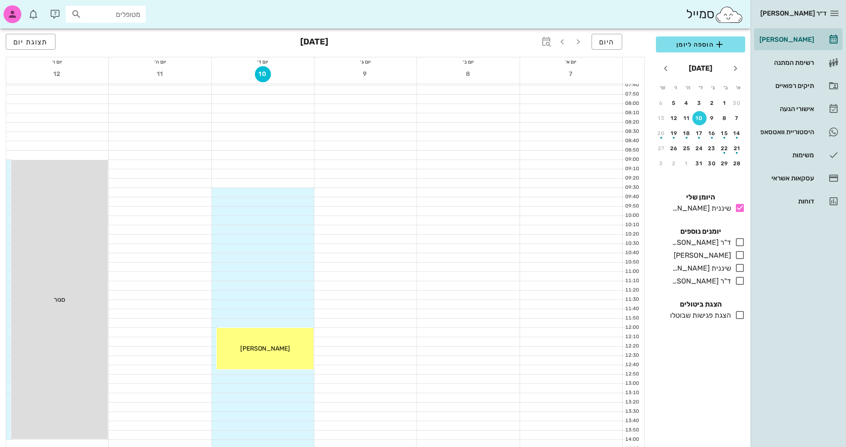
scroll to position [21, 0]
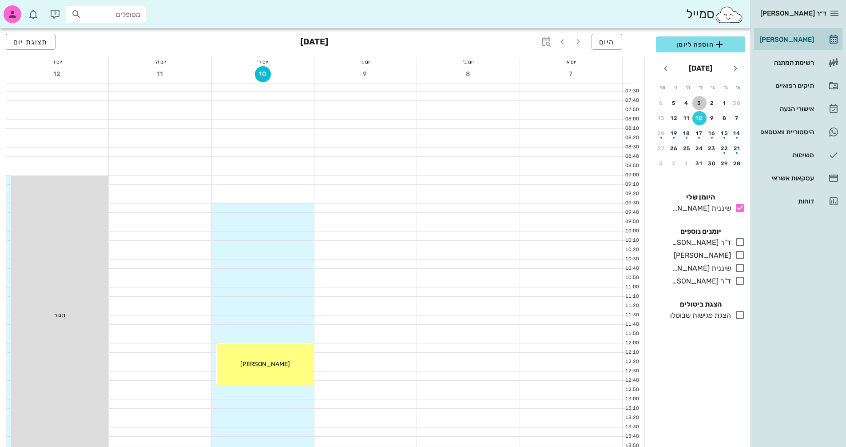
click at [700, 102] on div "3" at bounding box center [699, 103] width 14 height 6
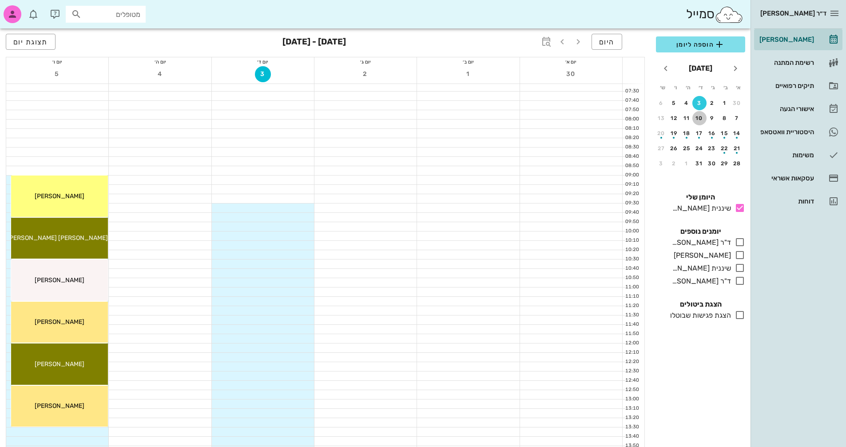
click at [699, 118] on div "10" at bounding box center [699, 118] width 14 height 6
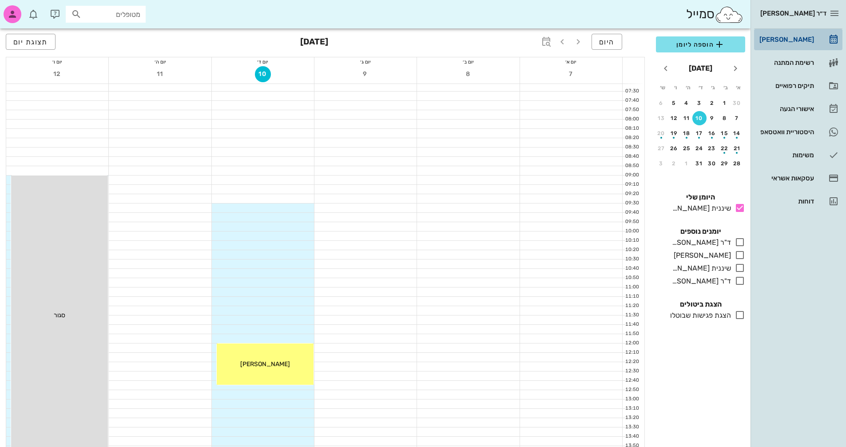
click at [805, 41] on div "[PERSON_NAME]" at bounding box center [786, 39] width 56 height 7
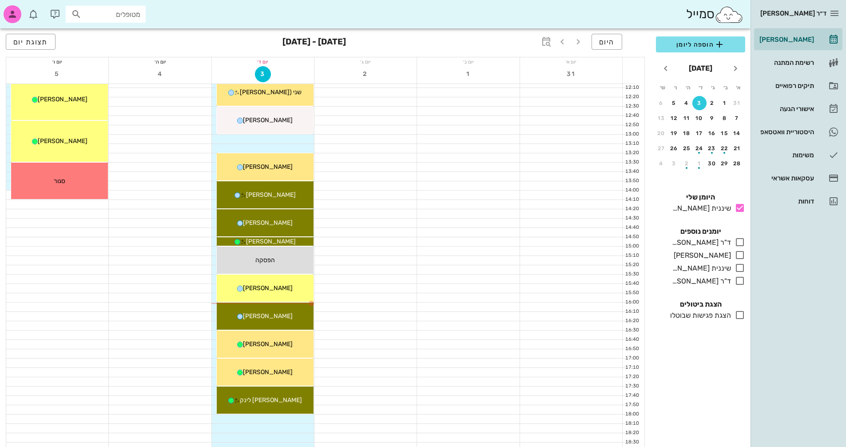
scroll to position [332, 0]
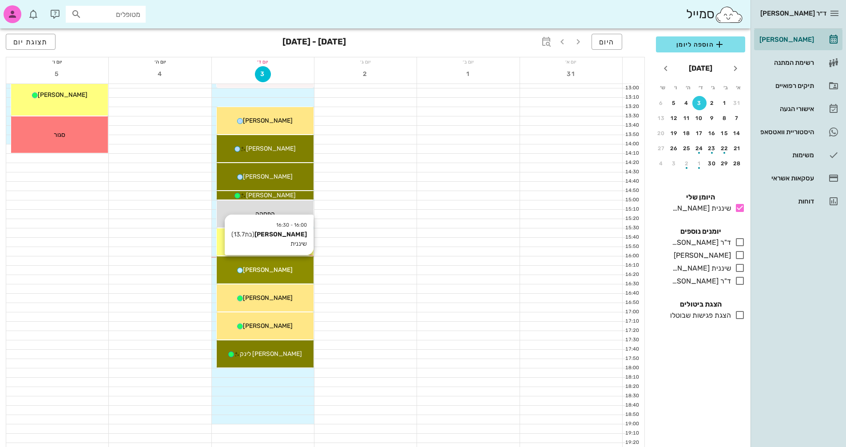
click at [286, 270] on div "[PERSON_NAME]" at bounding box center [265, 269] width 97 height 9
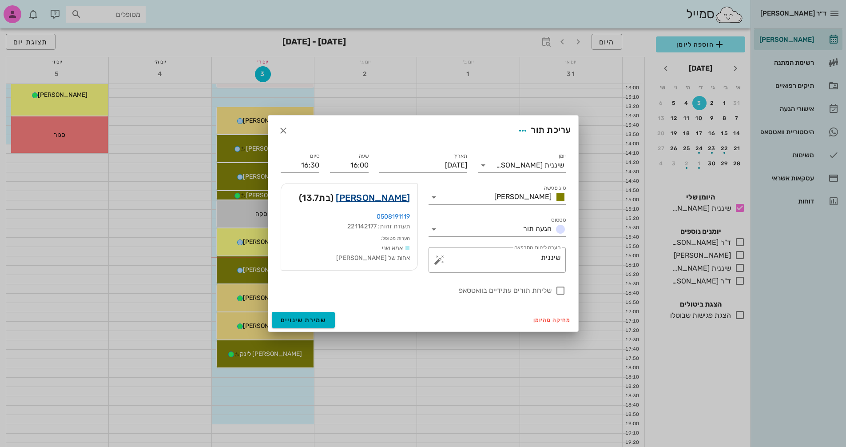
click at [404, 195] on link "[PERSON_NAME]" at bounding box center [373, 197] width 74 height 14
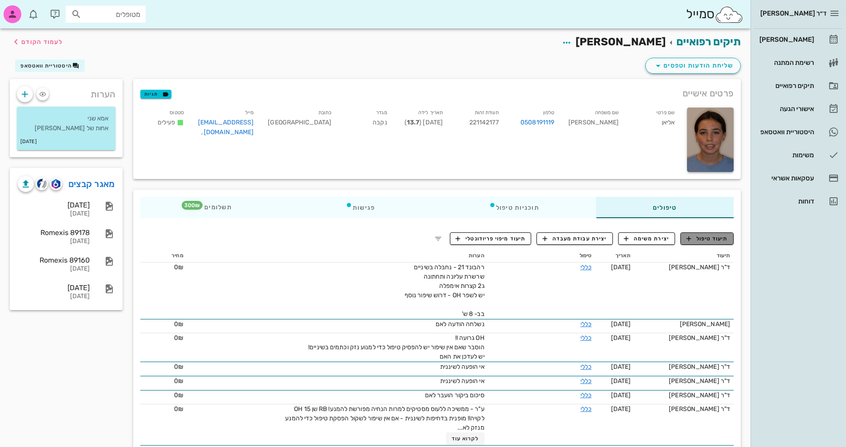
click at [705, 239] on span "תיעוד טיפול" at bounding box center [706, 238] width 41 height 8
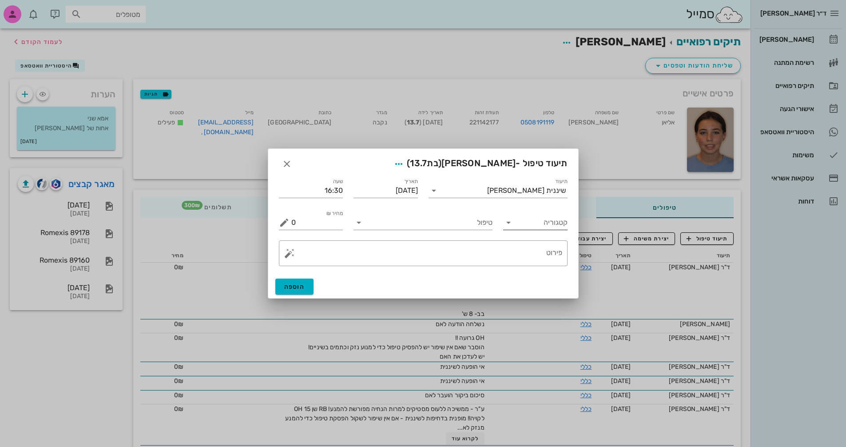
click at [504, 220] on icon at bounding box center [508, 222] width 11 height 11
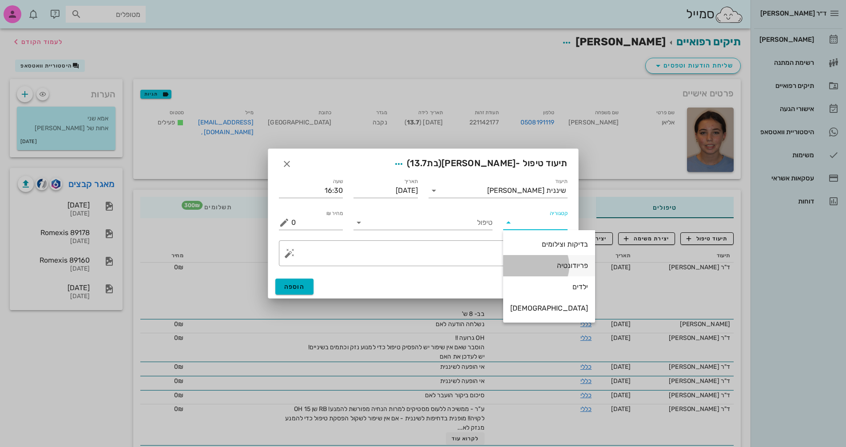
click at [551, 263] on div "פריודונטיה" at bounding box center [549, 265] width 78 height 8
type input "פריודונטיה"
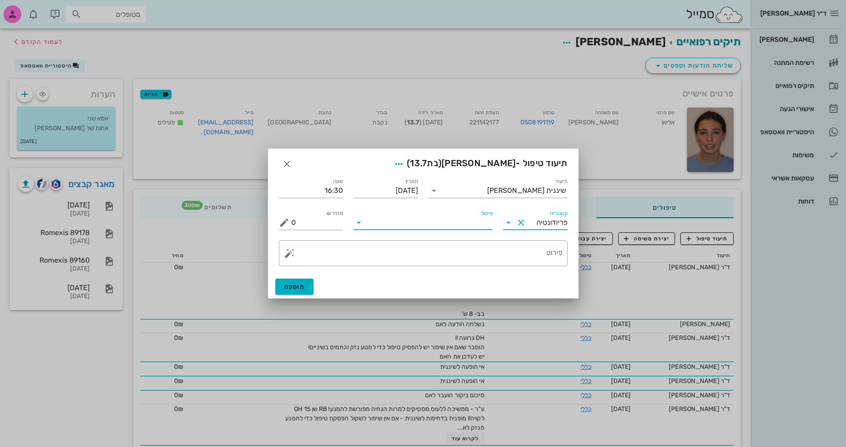
click at [391, 224] on input "טיפול" at bounding box center [429, 222] width 127 height 14
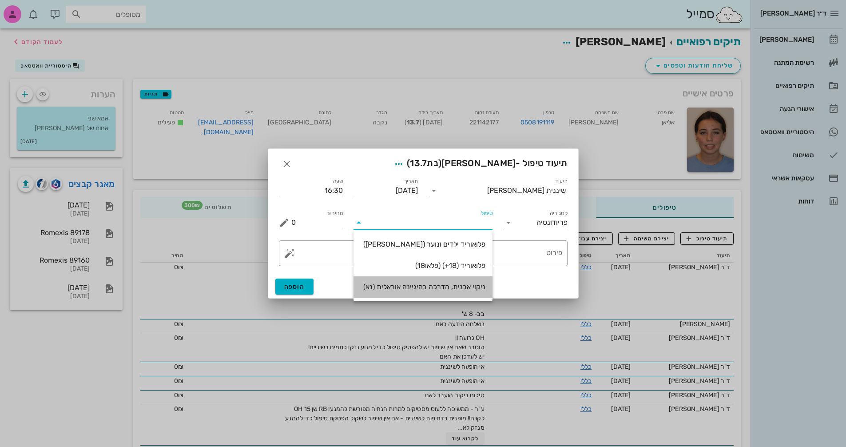
click at [472, 283] on div "ניקוי אבנית, הדרכה בהיגיינה אוראלית (נא)" at bounding box center [423, 286] width 125 height 8
type input "300"
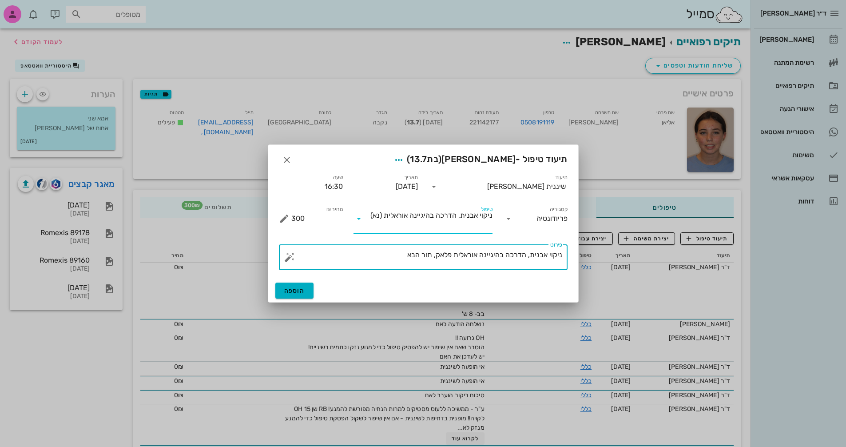
click at [391, 253] on textarea "ניקוי אבנית, הדרכה בהיגיינה אוראלית פלאק, תור הבא" at bounding box center [426, 259] width 271 height 21
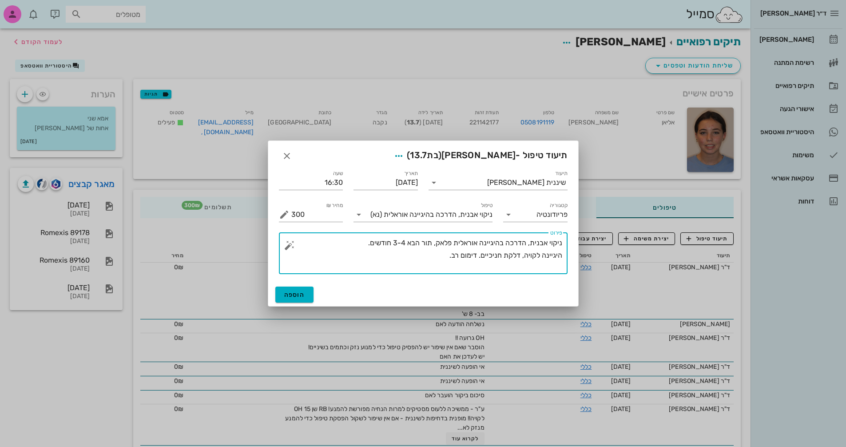
click at [482, 255] on textarea "ניקוי אבנית, הדרכה בהיגיינה אוראלית פלאק, תור הבא 3-4 חודשים. היגיינה לקויה, דל…" at bounding box center [426, 255] width 271 height 37
click at [479, 254] on textarea "ניקוי אבנית, הדרכה בהיגיינה אוראלית פלאק, תור הבא 3-4 חודשים. היגיינה לקויה, דל…" at bounding box center [426, 255] width 271 height 37
click at [479, 255] on textarea "ניקוי אבנית, הדרכה בהיגיינה אוראלית פלאק, תור הבא 3-4 חודשים. היגיינה לקויה, דל…" at bounding box center [426, 255] width 271 height 37
click at [419, 254] on textarea "ניקוי אבנית, הדרכה בהיגיינה אוראלית פלאק, תור הבא 3-4 חודשים. היגיינה לקויה, דל…" at bounding box center [426, 255] width 271 height 37
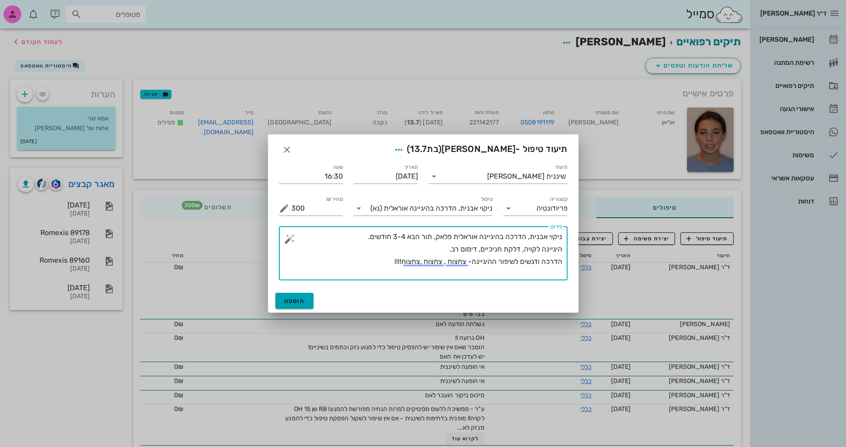
type textarea "ניקוי אבנית, הדרכה בהיגיינה אוראלית פלאק, תור הבא 3-4 חודשים. היגיינה לקויה, דל…"
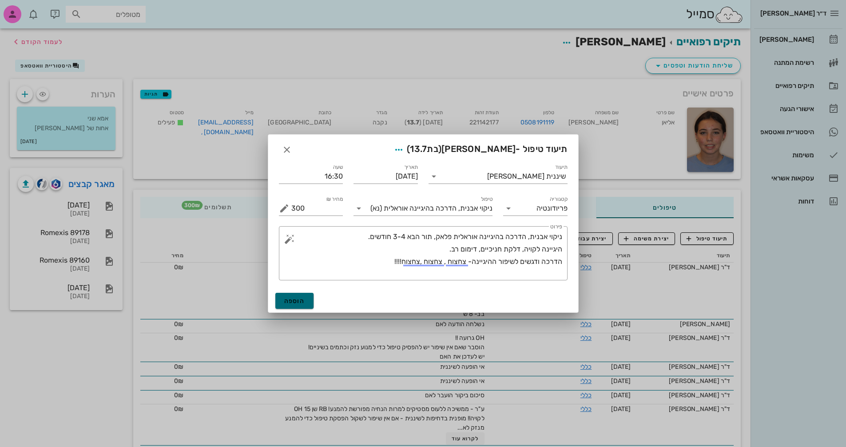
click at [290, 301] on span "הוספה" at bounding box center [294, 301] width 21 height 8
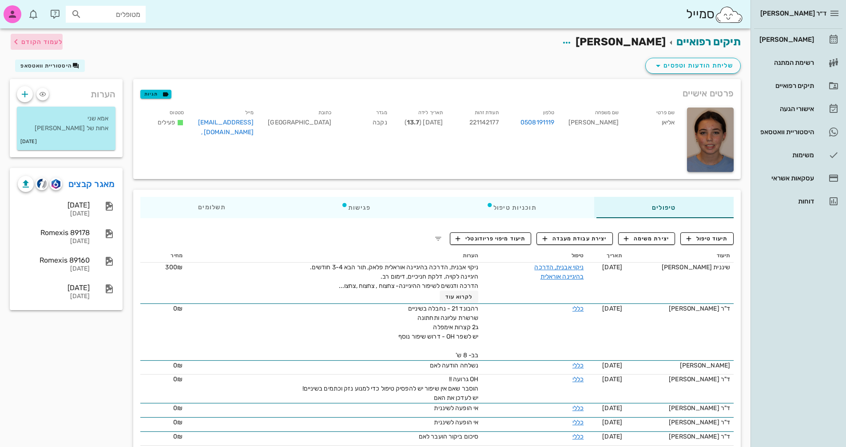
click at [30, 44] on span "לעמוד הקודם" at bounding box center [41, 42] width 41 height 8
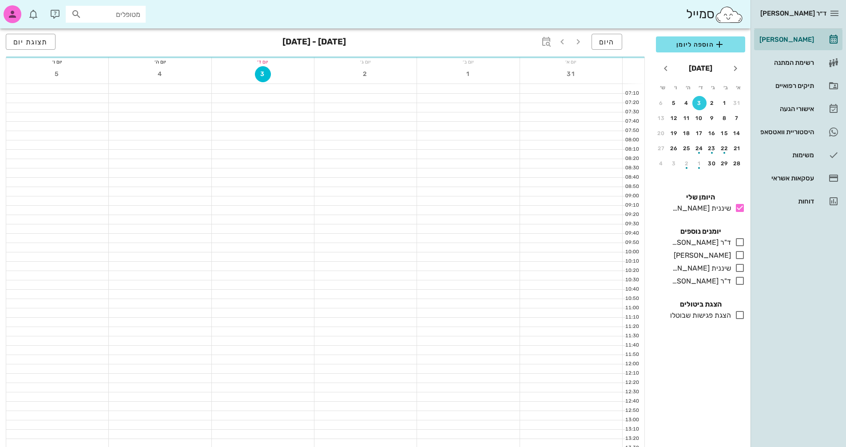
scroll to position [332, 0]
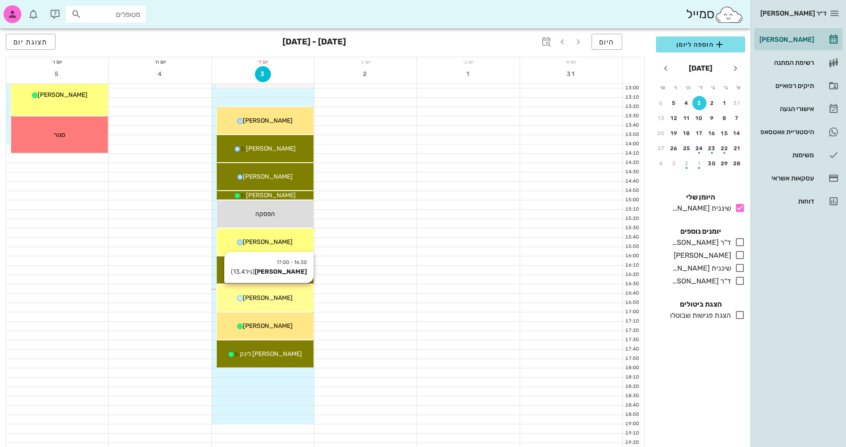
click at [263, 297] on span "[PERSON_NAME]" at bounding box center [268, 298] width 50 height 8
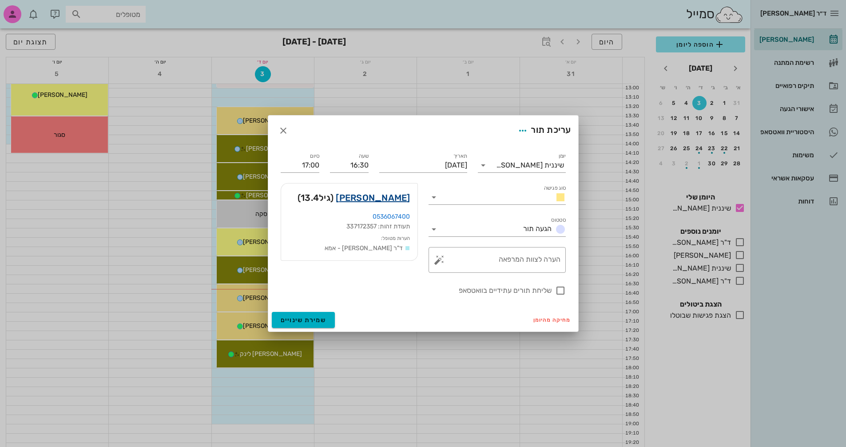
click at [391, 195] on link "[PERSON_NAME]" at bounding box center [373, 197] width 74 height 14
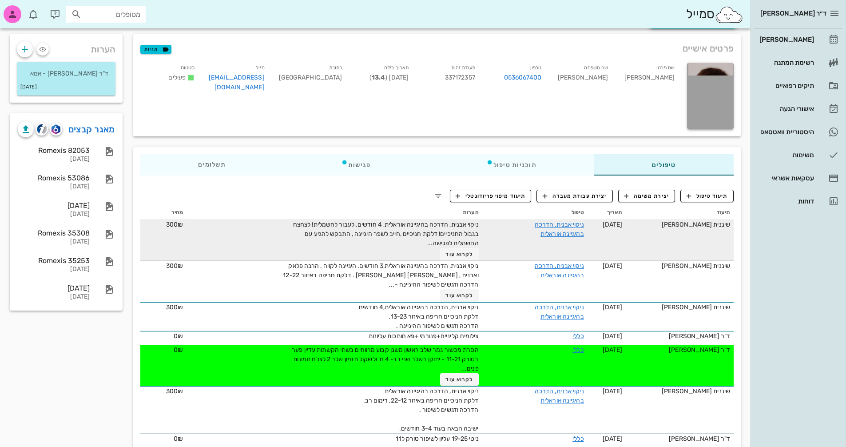
scroll to position [89, 0]
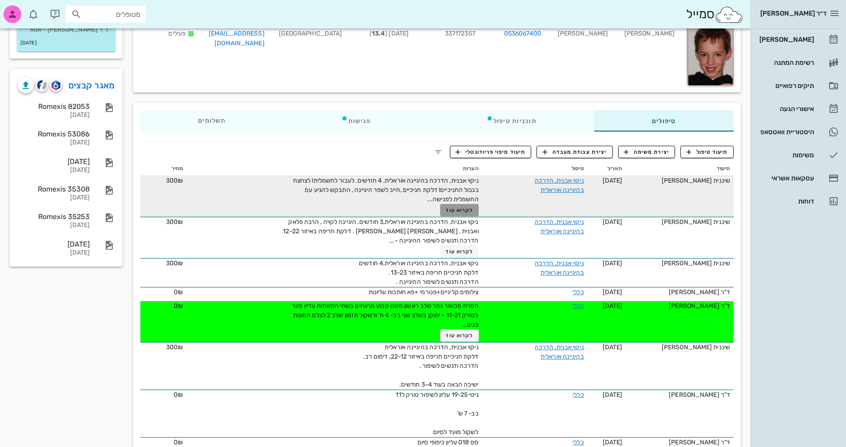
click at [470, 209] on span "לקרוא עוד" at bounding box center [459, 210] width 28 height 6
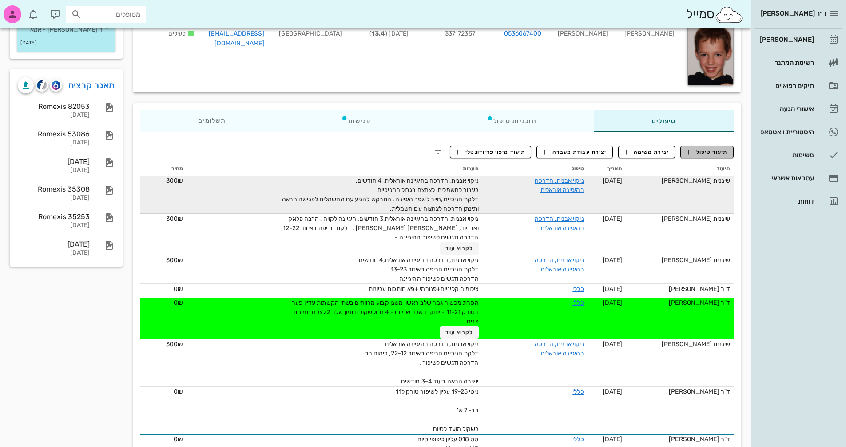
click at [707, 153] on span "תיעוד טיפול" at bounding box center [706, 152] width 41 height 8
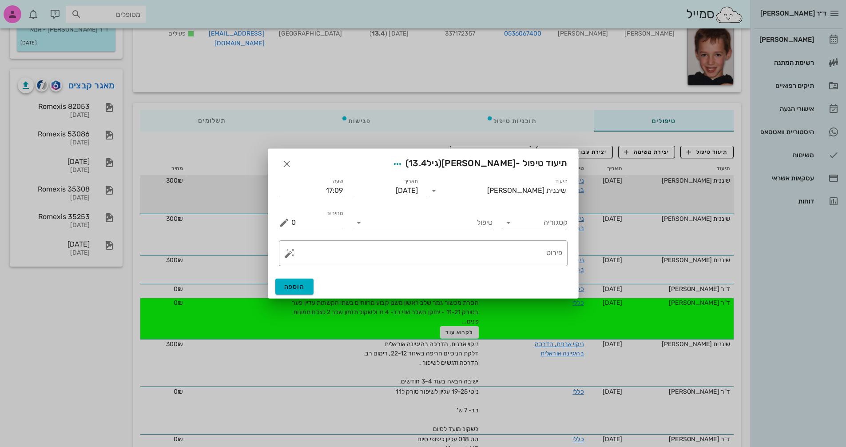
click at [522, 225] on input "קטגוריה" at bounding box center [542, 222] width 50 height 14
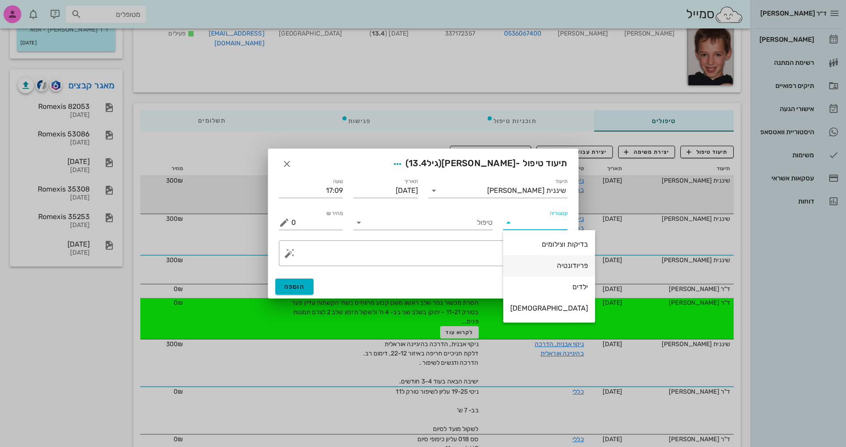
click at [553, 266] on div "פריודונטיה" at bounding box center [549, 265] width 78 height 8
type input "פריודונטיה"
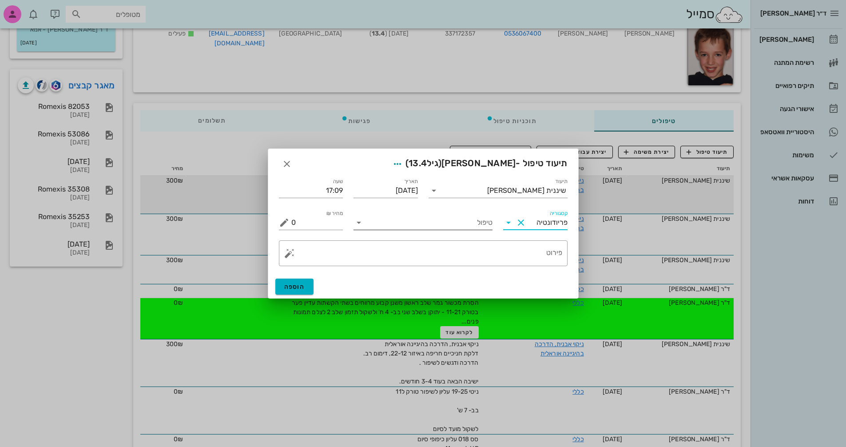
click at [453, 223] on input "טיפול" at bounding box center [429, 222] width 127 height 14
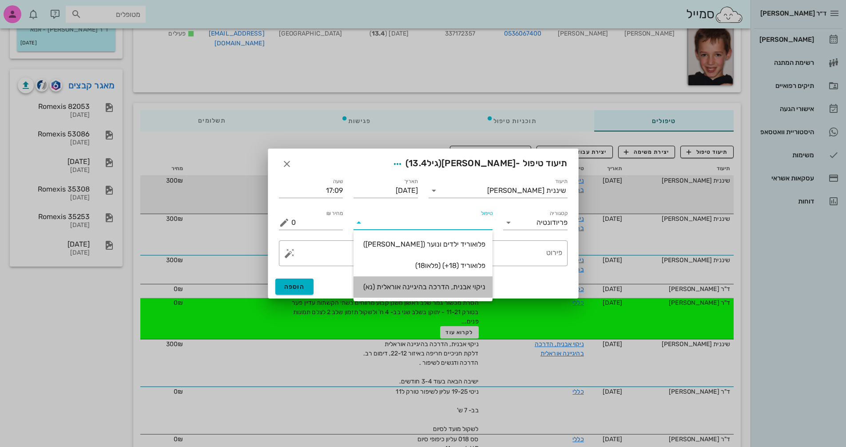
click at [455, 286] on div "ניקוי אבנית, הדרכה בהיגיינה אוראלית (נא)" at bounding box center [423, 286] width 125 height 8
type input "300"
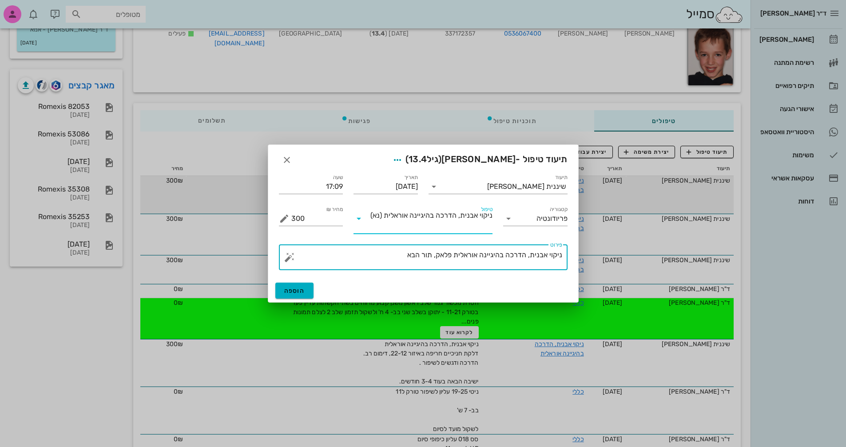
click at [405, 255] on textarea "ניקוי אבנית, הדרכה בהיגיינה אוראלית פלאק, תור הבא" at bounding box center [426, 259] width 271 height 21
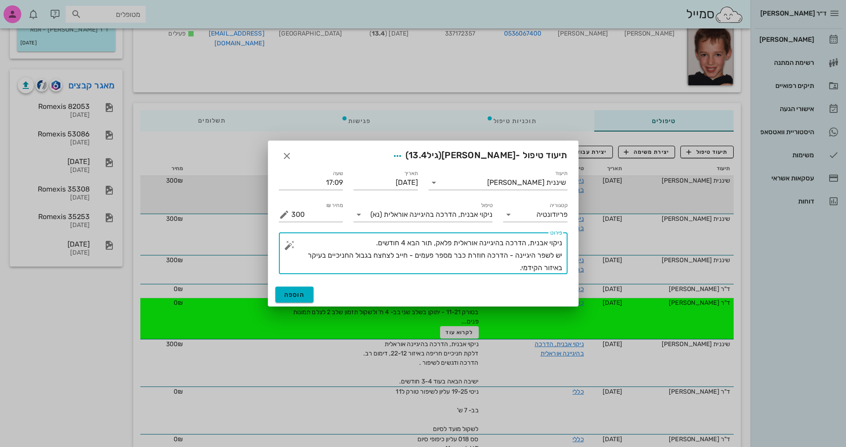
click at [563, 253] on div "​ פירוט ניקוי אבנית, הדרכה בהיגיינה אוראלית פלאק, תור הבא 4 חודשים. יש לשפר היג…" at bounding box center [423, 253] width 289 height 42
click at [561, 255] on textarea "ניקוי אבנית, הדרכה בהיגיינה אוראלית פלאק, תור הבא 4 חודשים. יש לשפר היגיינה - ה…" at bounding box center [426, 255] width 271 height 37
type textarea "ניקוי אבנית, הדרכה בהיגיינה אוראלית פלאק, תור הבא 4 חודשים. דלקת חניכיים-יש לשפ…"
click at [304, 296] on span "הוספה" at bounding box center [294, 295] width 21 height 8
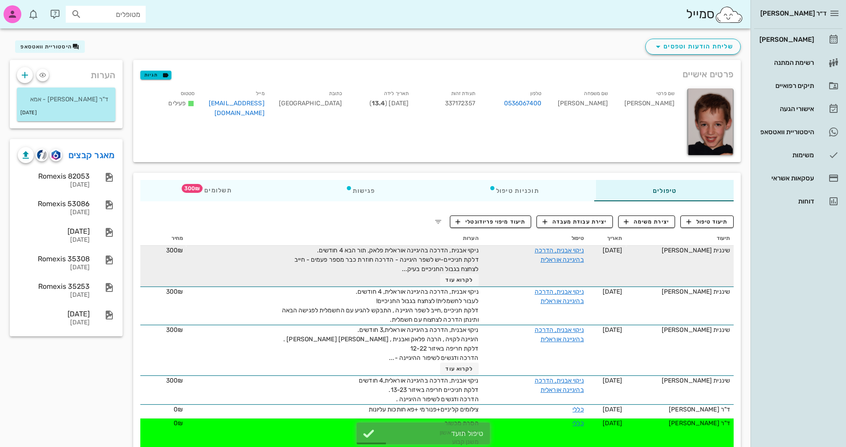
scroll to position [0, 0]
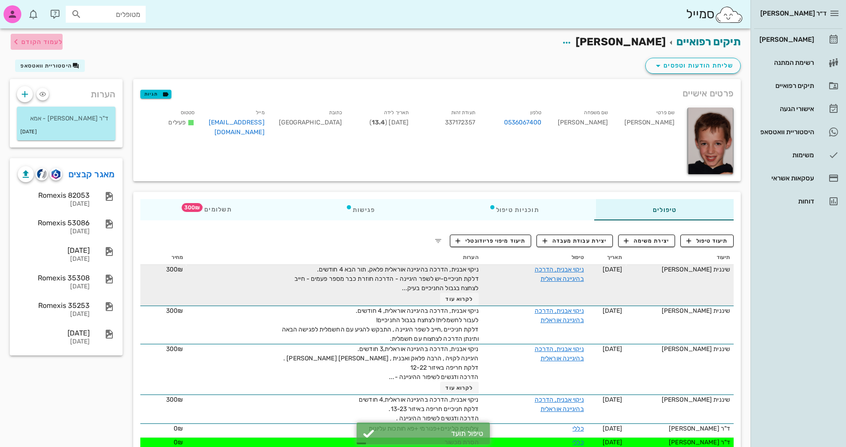
click at [32, 44] on span "לעמוד הקודם" at bounding box center [41, 42] width 41 height 8
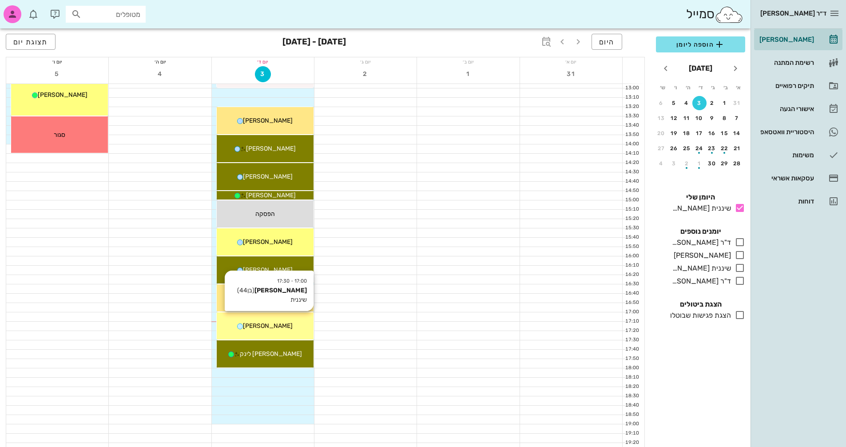
click at [271, 325] on span "[PERSON_NAME]" at bounding box center [268, 326] width 50 height 8
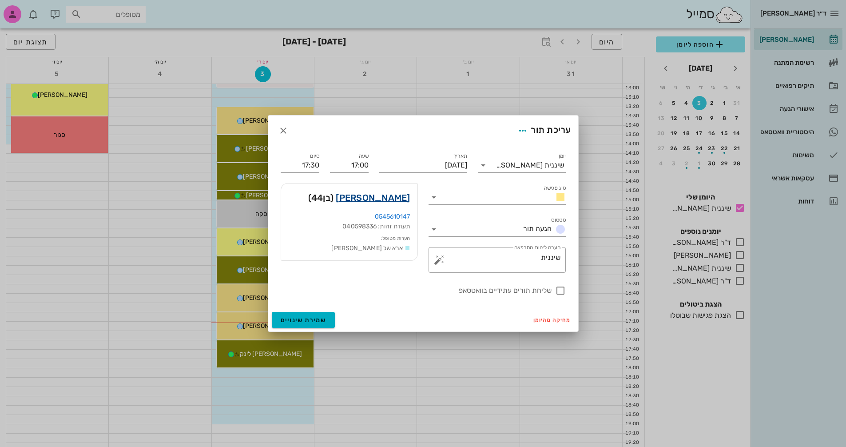
click at [395, 199] on link "[PERSON_NAME]" at bounding box center [373, 197] width 74 height 14
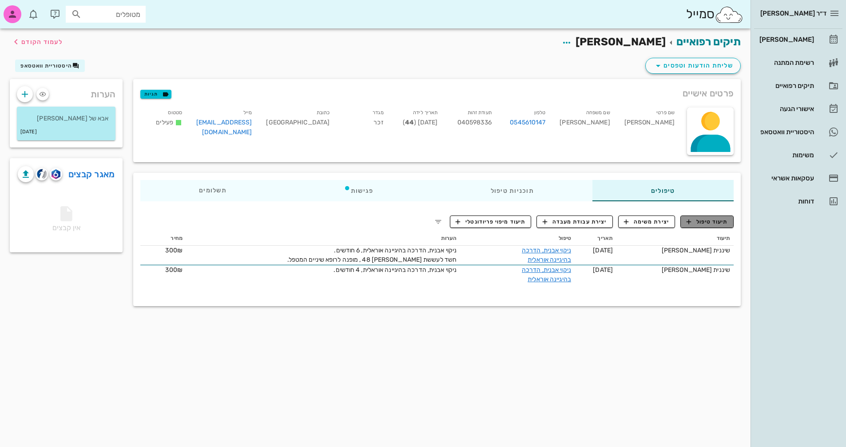
click at [717, 222] on span "תיעוד טיפול" at bounding box center [706, 222] width 41 height 8
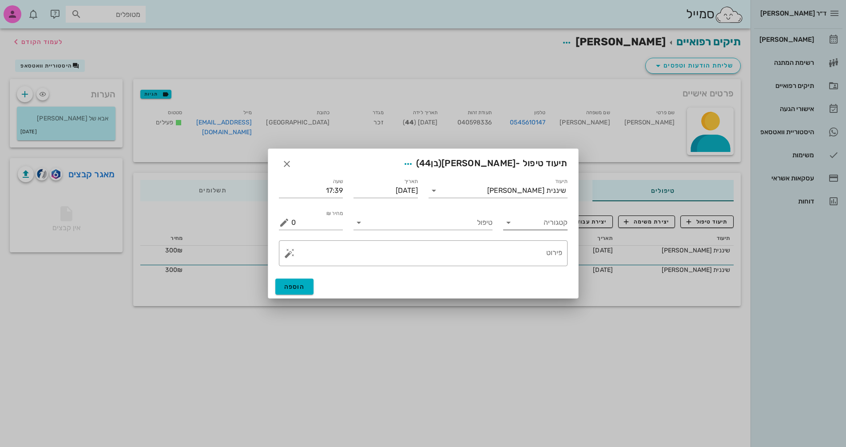
click at [503, 224] on icon at bounding box center [508, 222] width 11 height 11
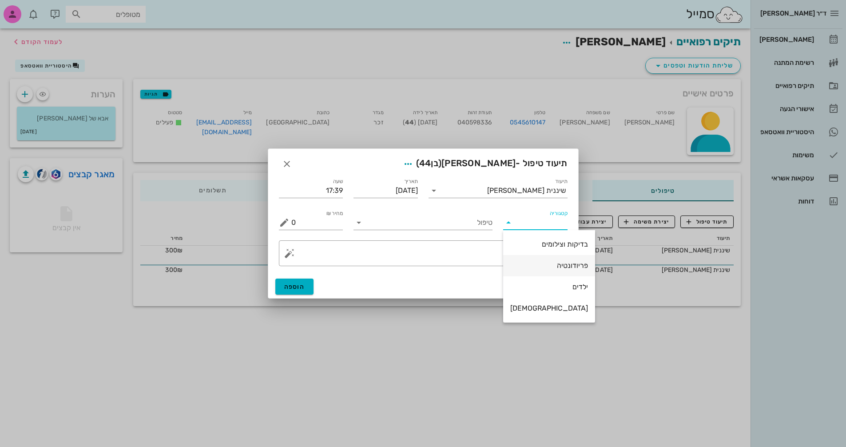
click at [542, 261] on div "פריודונטיה" at bounding box center [549, 265] width 78 height 19
type input "פריודונטיה"
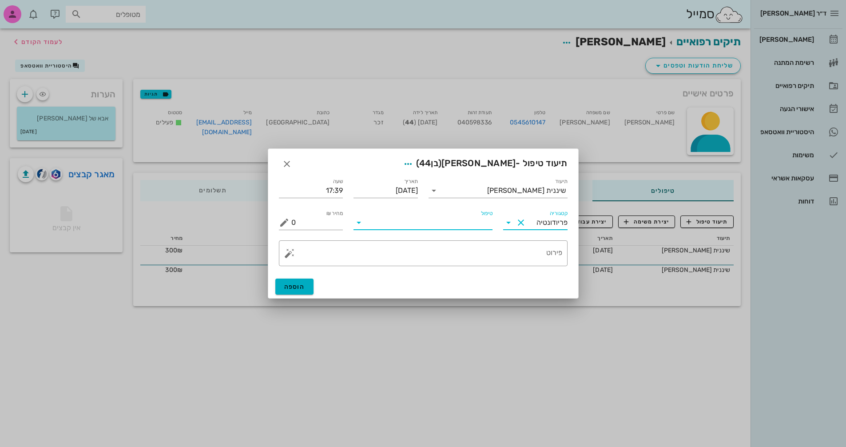
click at [370, 222] on input "טיפול" at bounding box center [429, 222] width 127 height 14
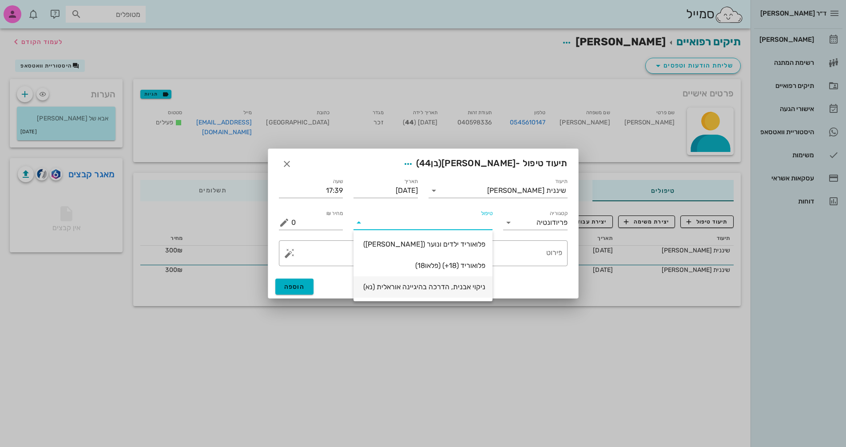
click at [453, 289] on div "ניקוי אבנית, הדרכה בהיגיינה אוראלית (נא)" at bounding box center [423, 286] width 125 height 8
type input "300"
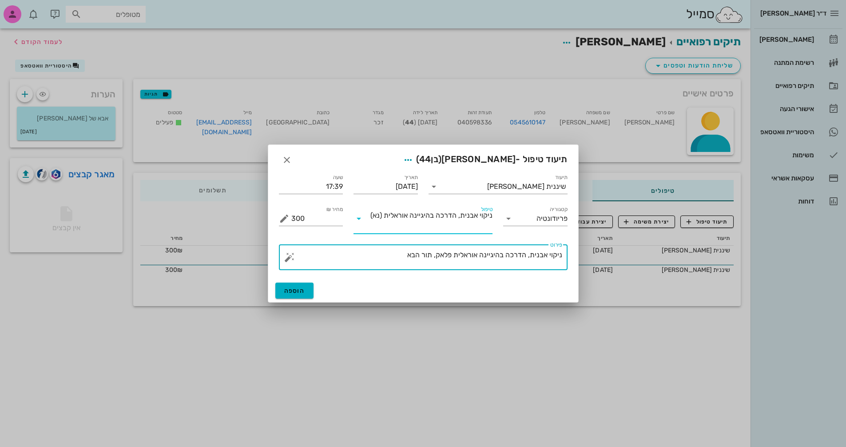
click at [401, 252] on textarea "ניקוי אבנית, הדרכה בהיגיינה אוראלית פלאק, תור הבא" at bounding box center [426, 259] width 271 height 21
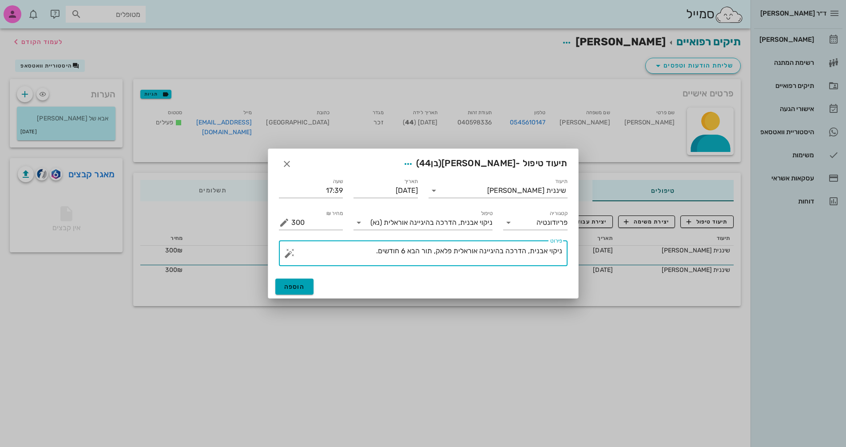
type textarea "ניקוי אבנית, הדרכה בהיגיינה אוראלית פלאק, תור הבא 6 חודשים."
click at [303, 282] on button "הוספה" at bounding box center [294, 286] width 39 height 16
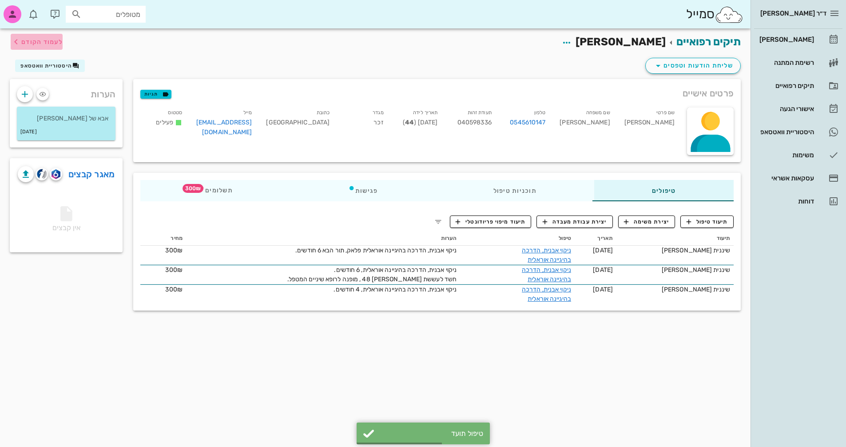
click at [35, 39] on span "לעמוד הקודם" at bounding box center [41, 42] width 41 height 8
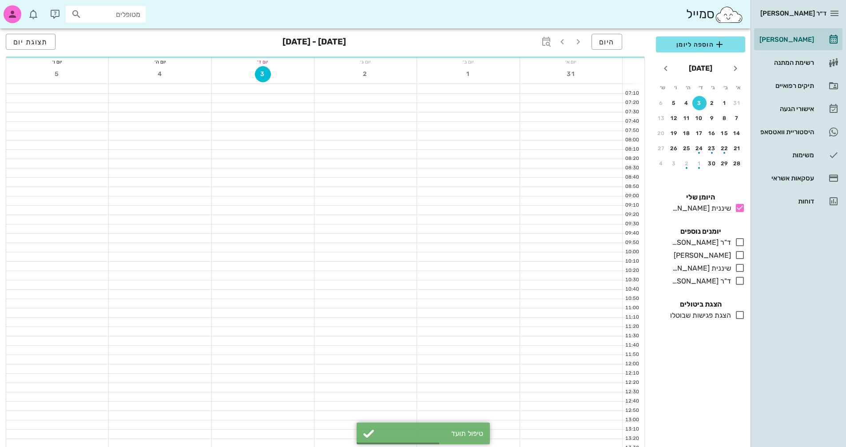
scroll to position [332, 0]
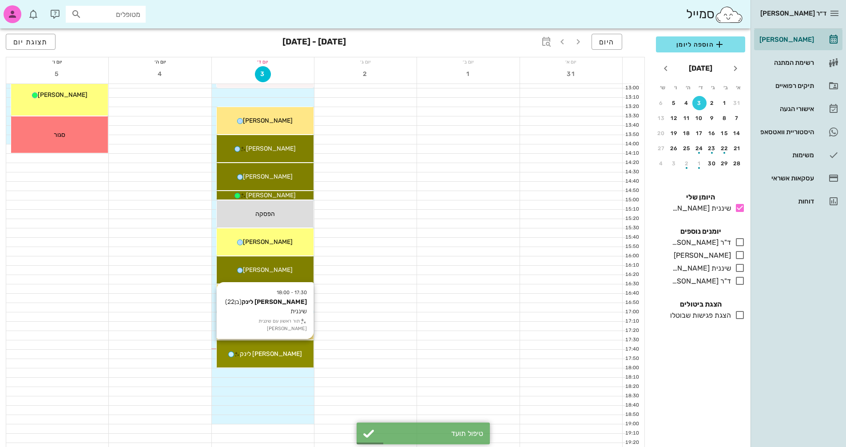
click at [286, 354] on div "[PERSON_NAME] לינק" at bounding box center [265, 353] width 97 height 9
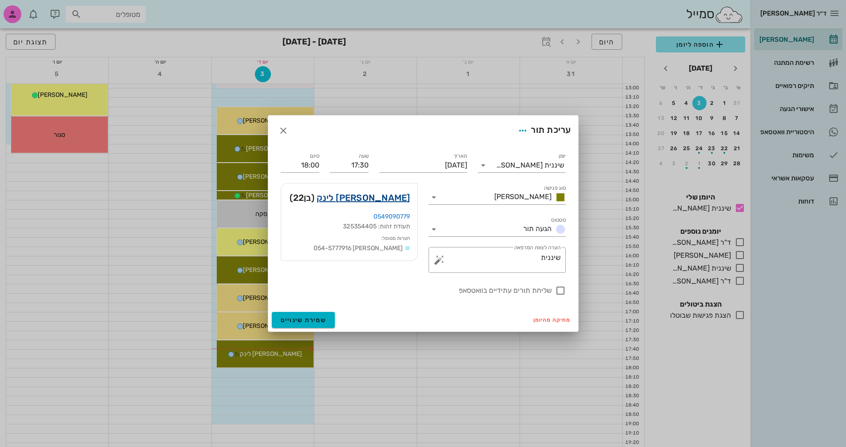
click at [401, 198] on link "[PERSON_NAME] לינק" at bounding box center [364, 197] width 94 height 14
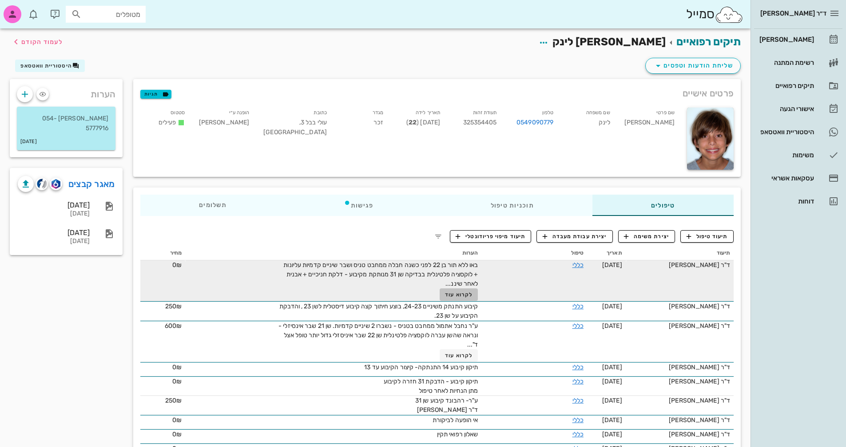
click at [460, 292] on span "לקרוא עוד" at bounding box center [459, 294] width 28 height 6
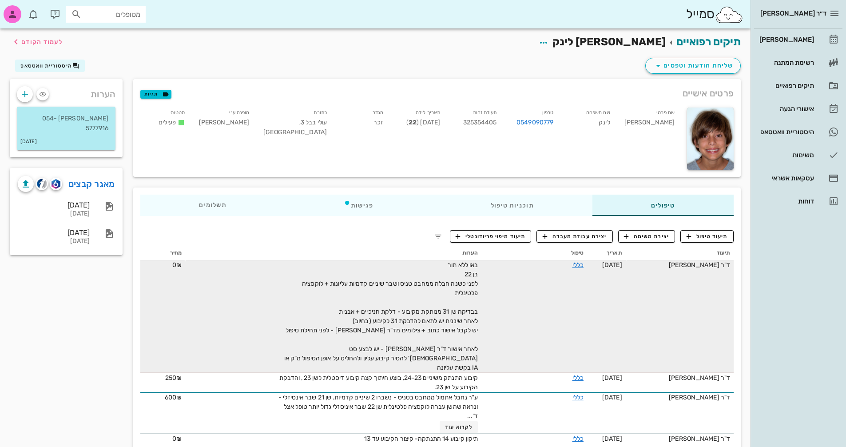
scroll to position [44, 0]
